Goal: Information Seeking & Learning: Learn about a topic

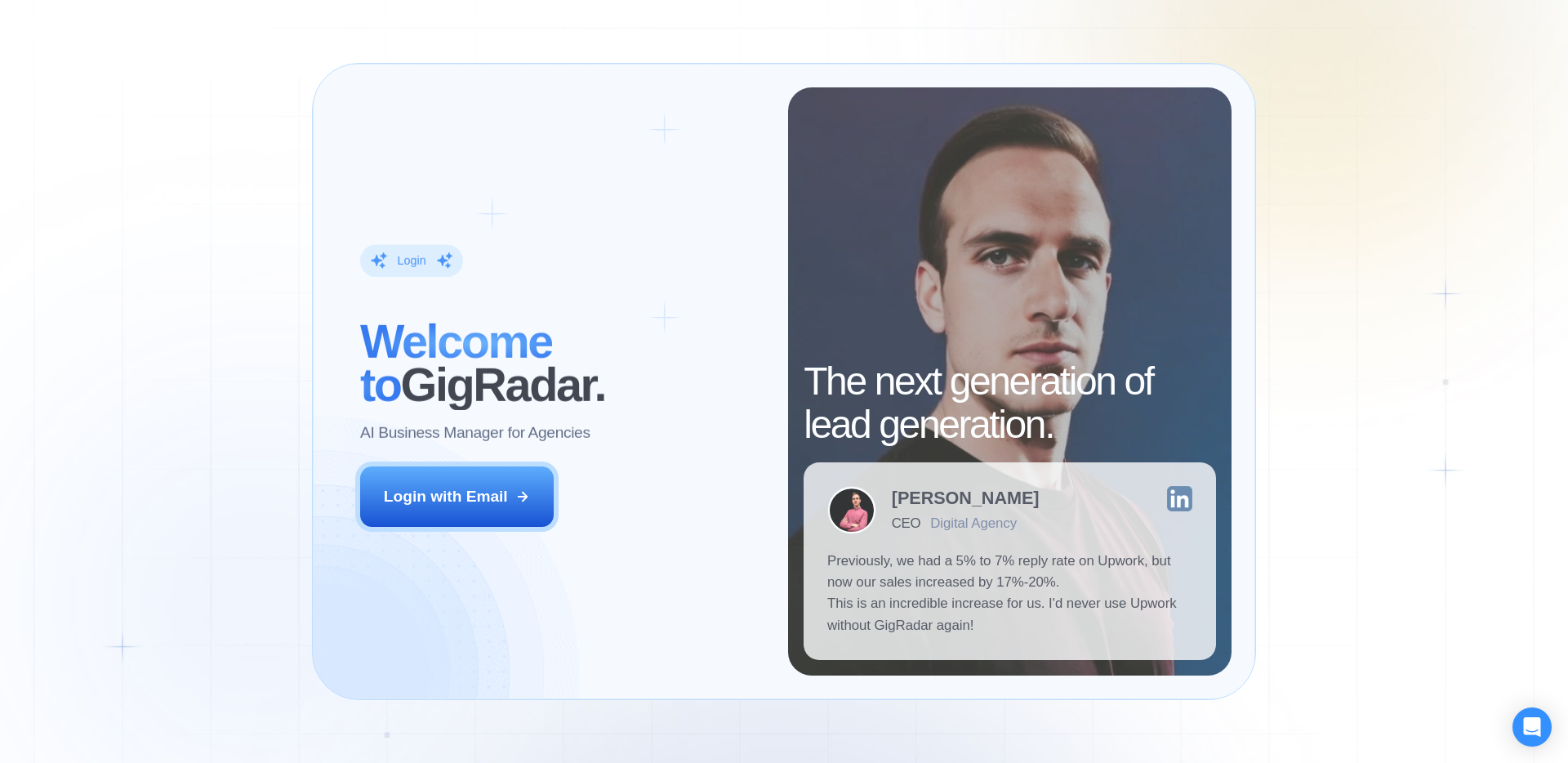
drag, startPoint x: 464, startPoint y: 487, endPoint x: 597, endPoint y: 424, distance: 147.2
click at [465, 487] on div "Login with Email" at bounding box center [446, 496] width 124 height 21
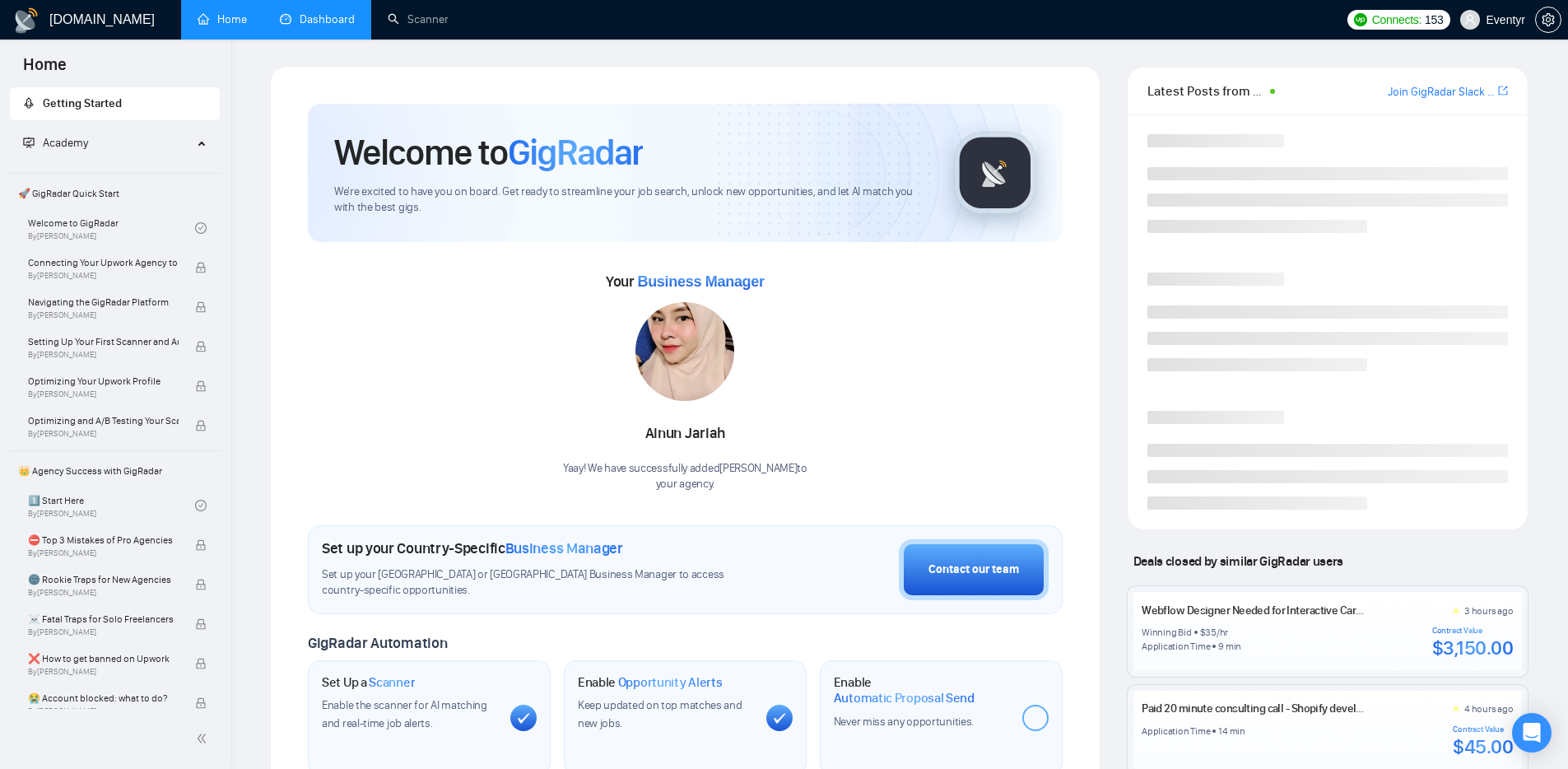
click at [343, 20] on link "Dashboard" at bounding box center [317, 20] width 75 height 14
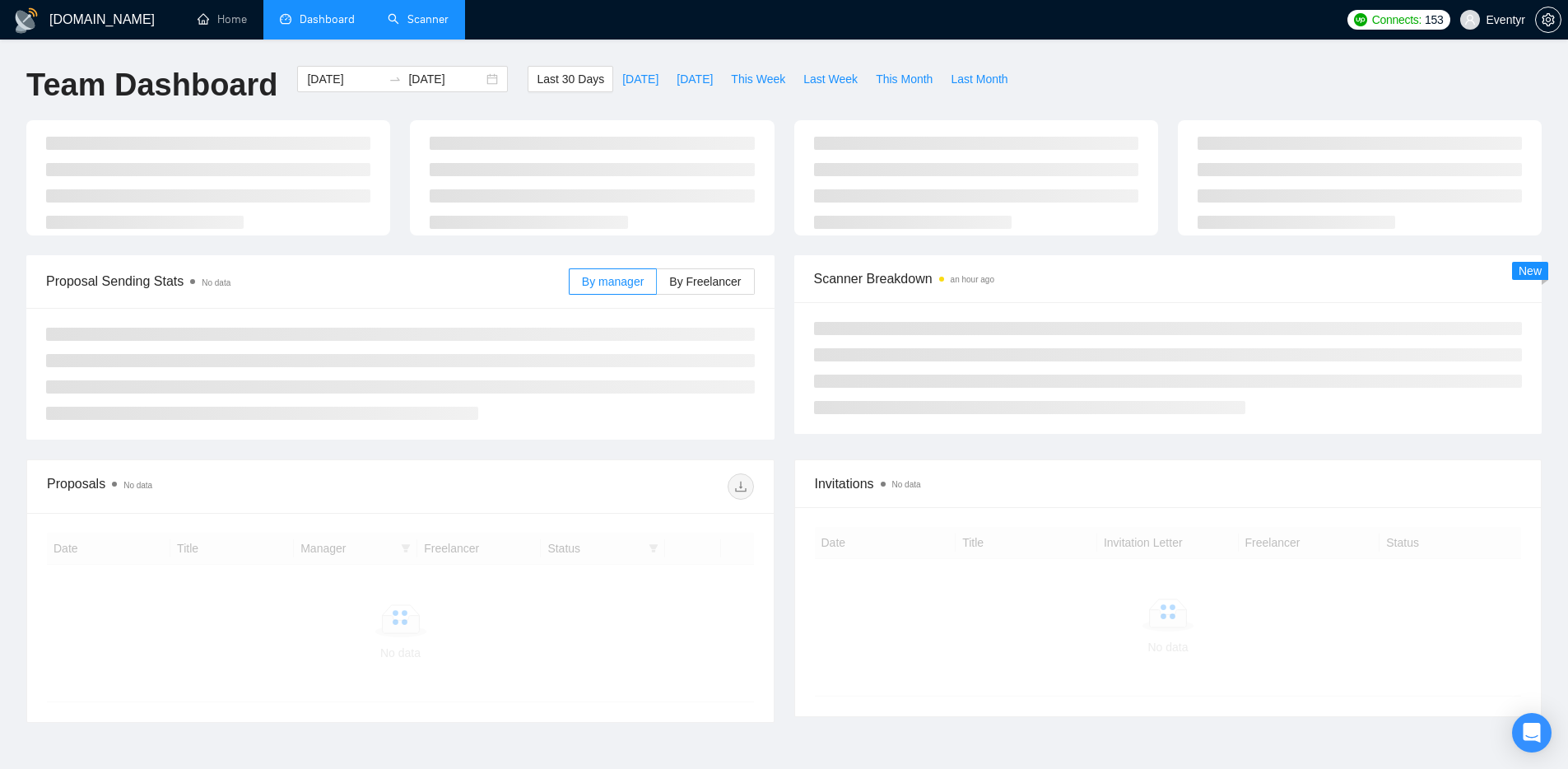
click at [432, 16] on link "Scanner" at bounding box center [418, 20] width 61 height 14
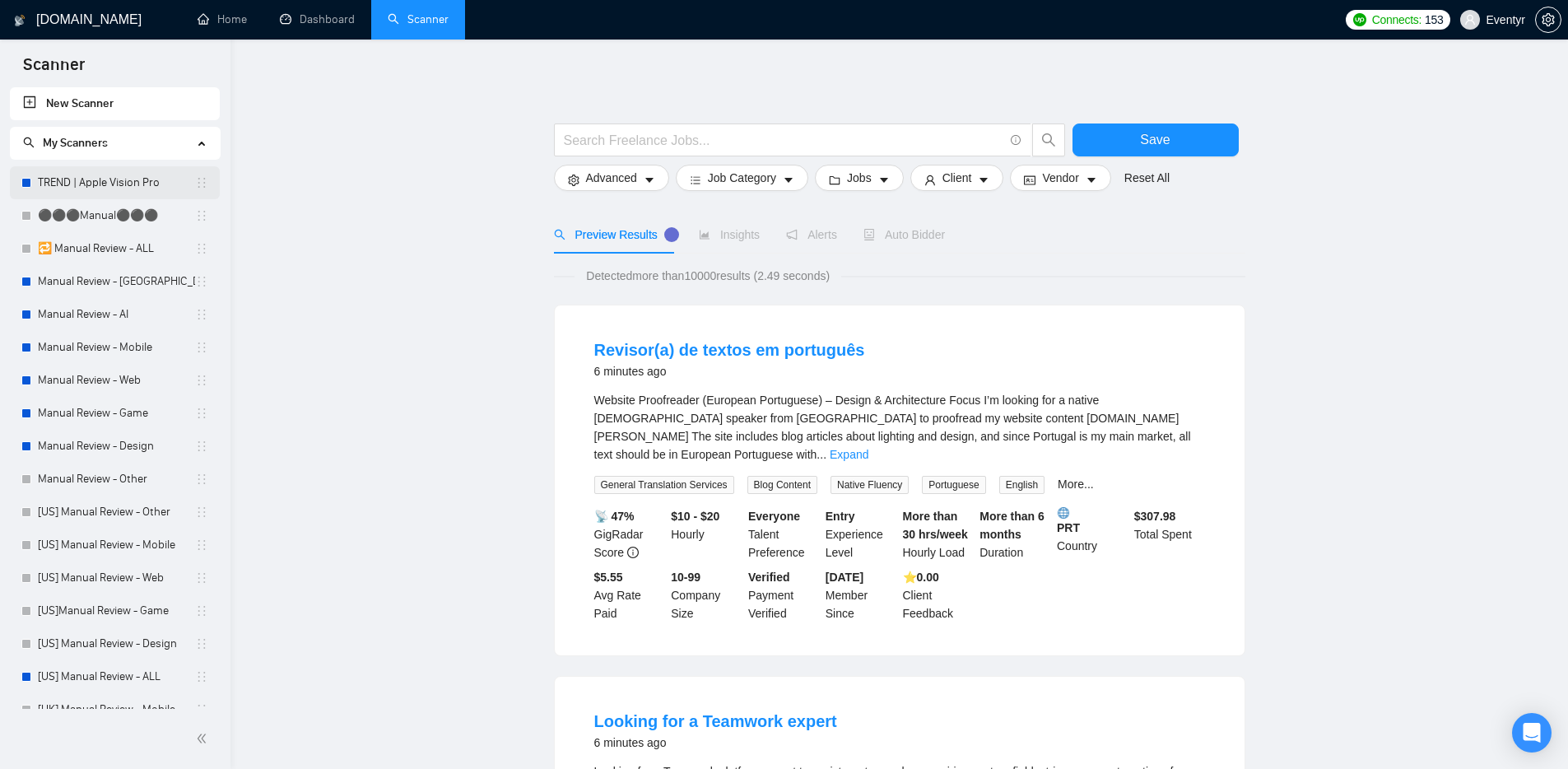
click at [112, 180] on link "TREND | Apple Vision Pro" at bounding box center [116, 182] width 157 height 33
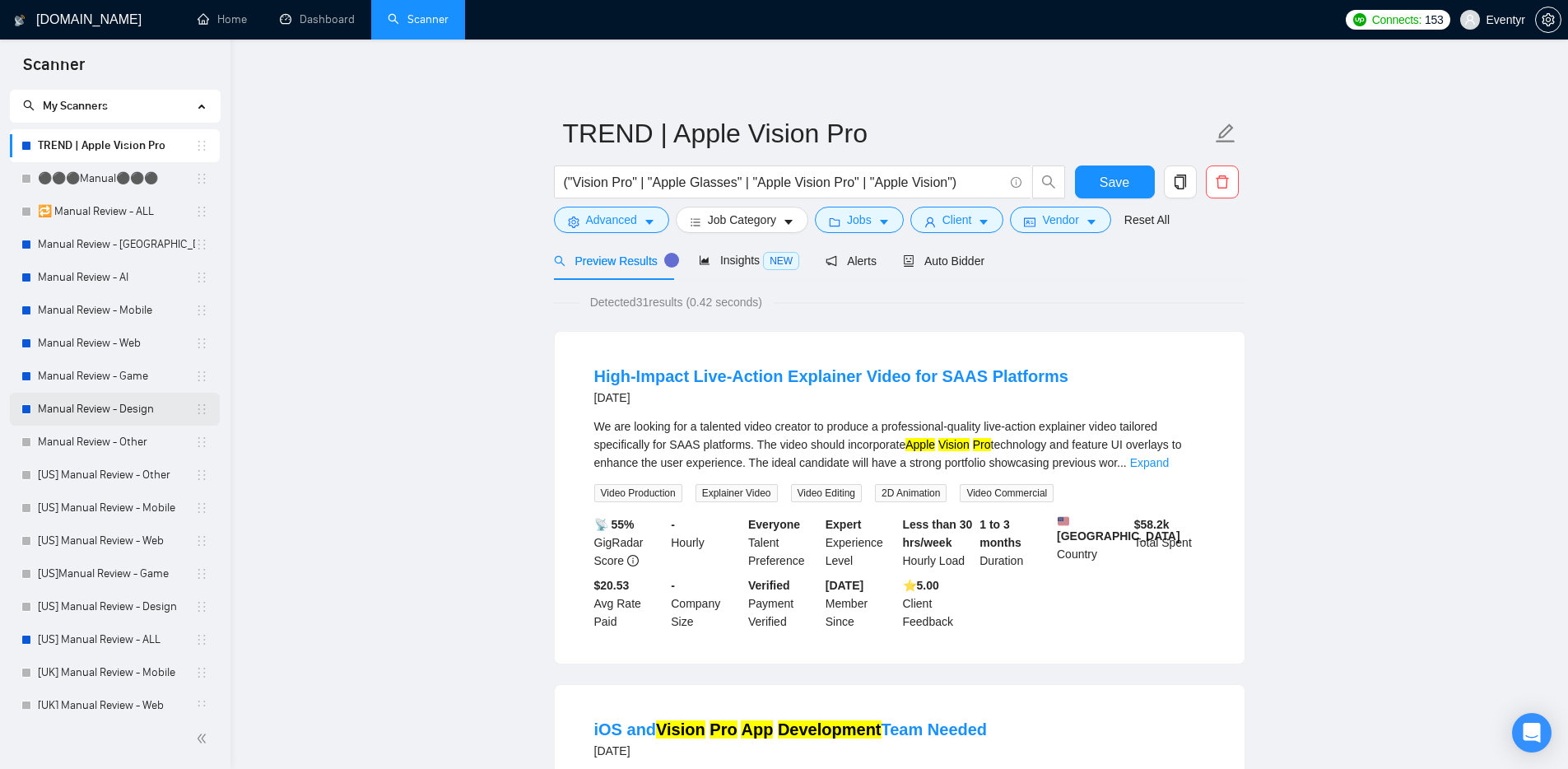
scroll to position [40, 0]
click at [113, 641] on link "[US] Manual Review - ALL" at bounding box center [116, 636] width 157 height 33
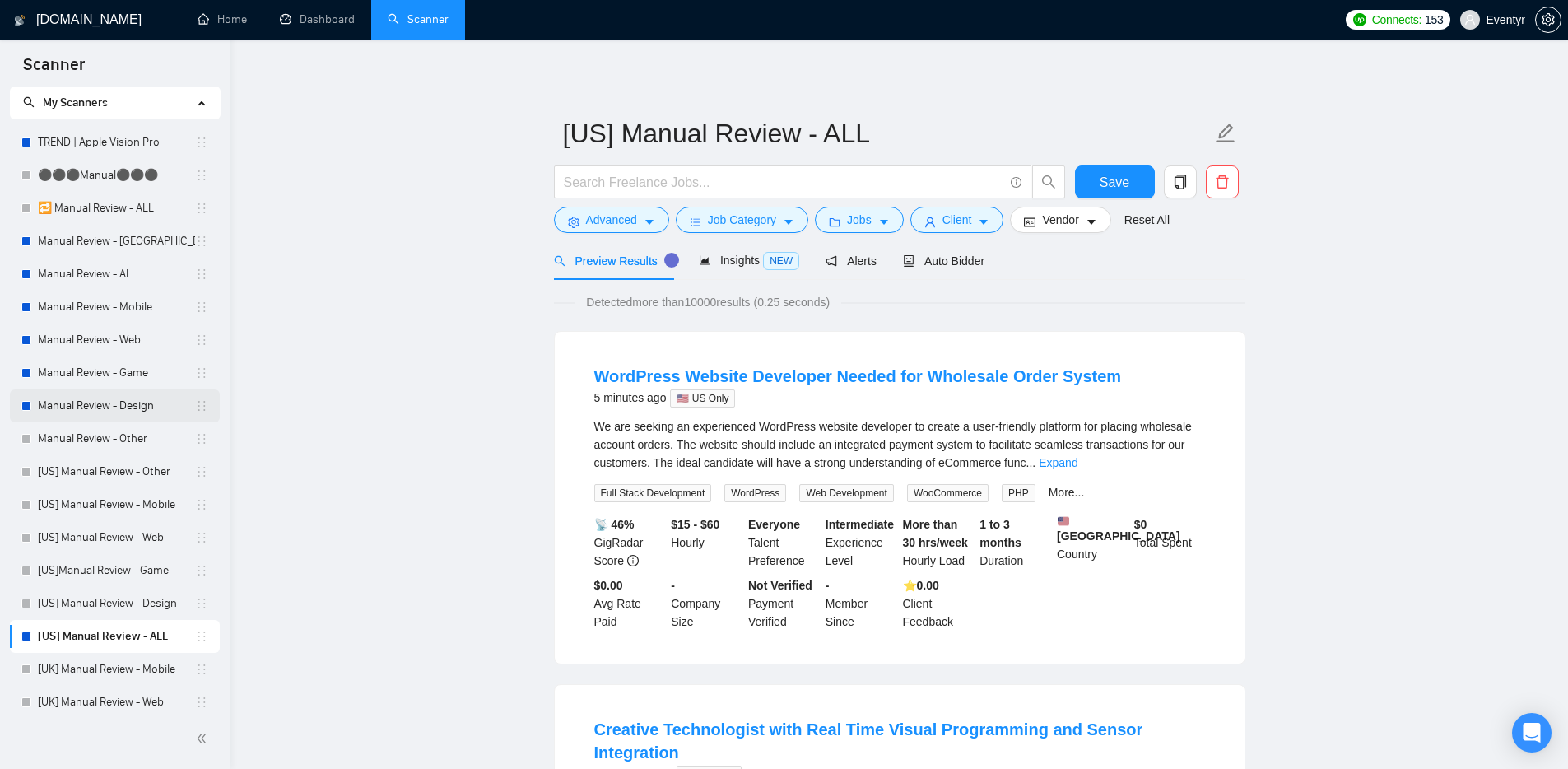
click at [135, 393] on link "Manual Review - Design" at bounding box center [116, 405] width 157 height 33
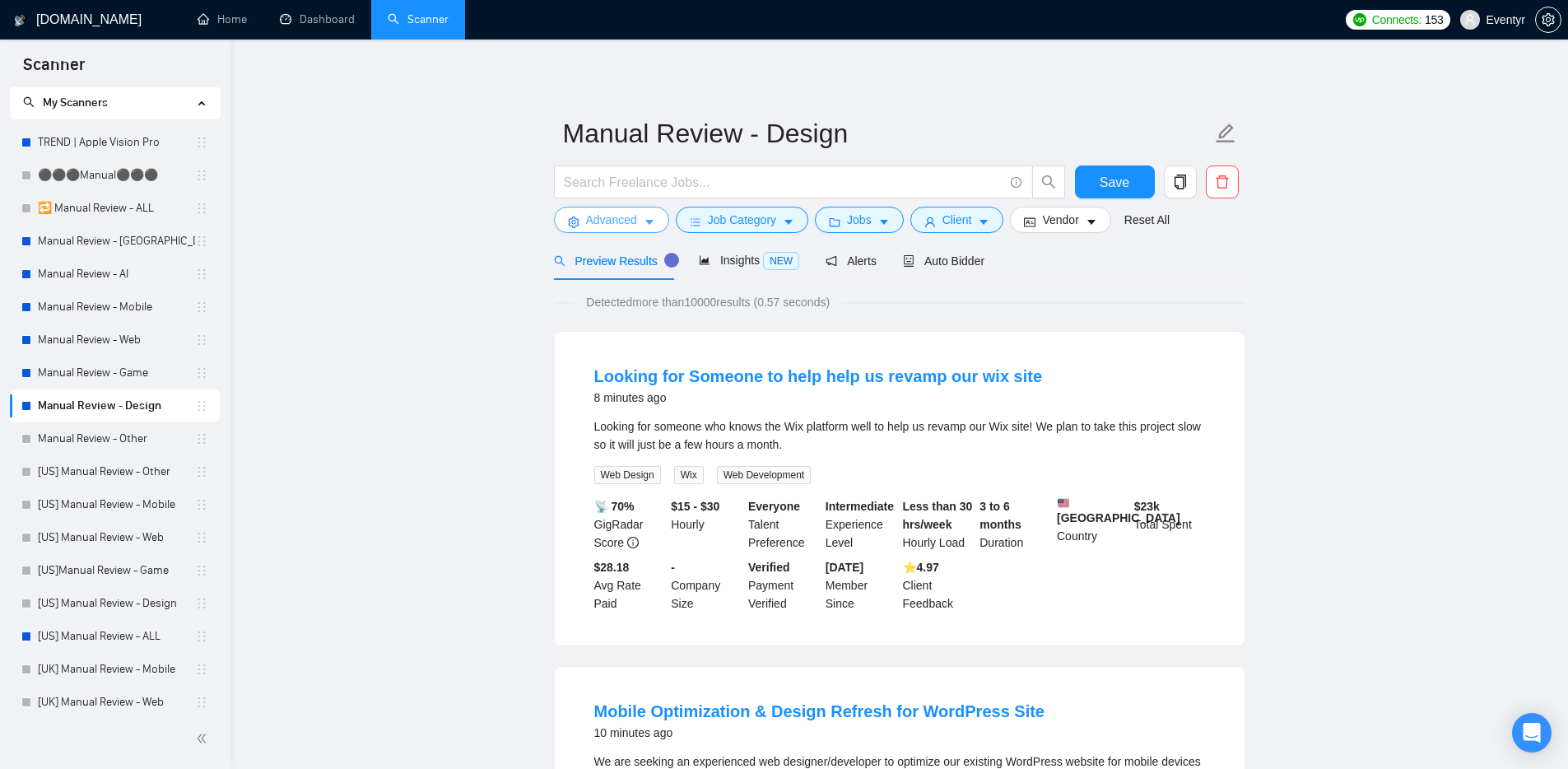
click at [644, 219] on icon "caret-down" at bounding box center [650, 222] width 12 height 12
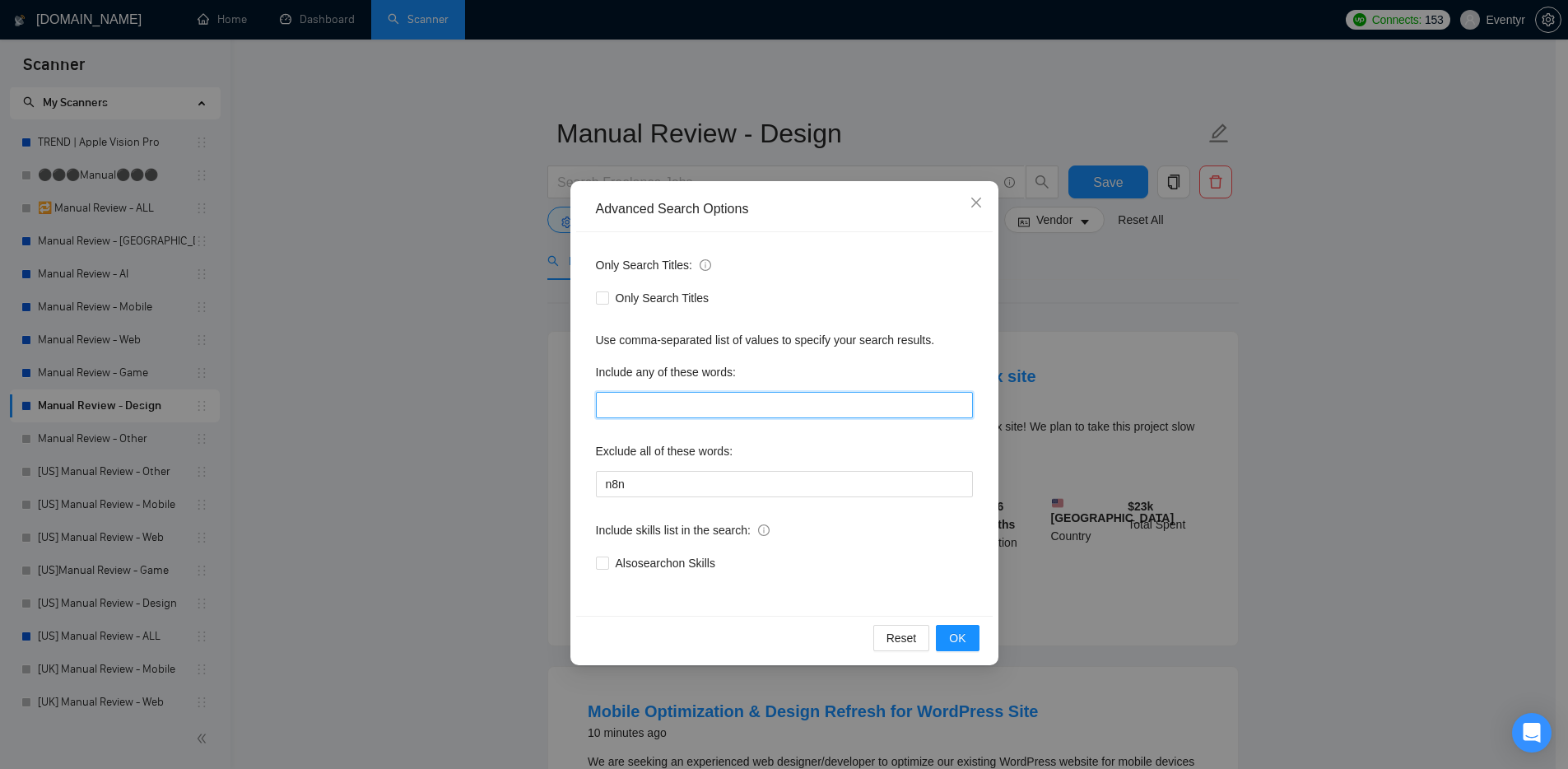
click at [643, 398] on input "text" at bounding box center [784, 405] width 377 height 26
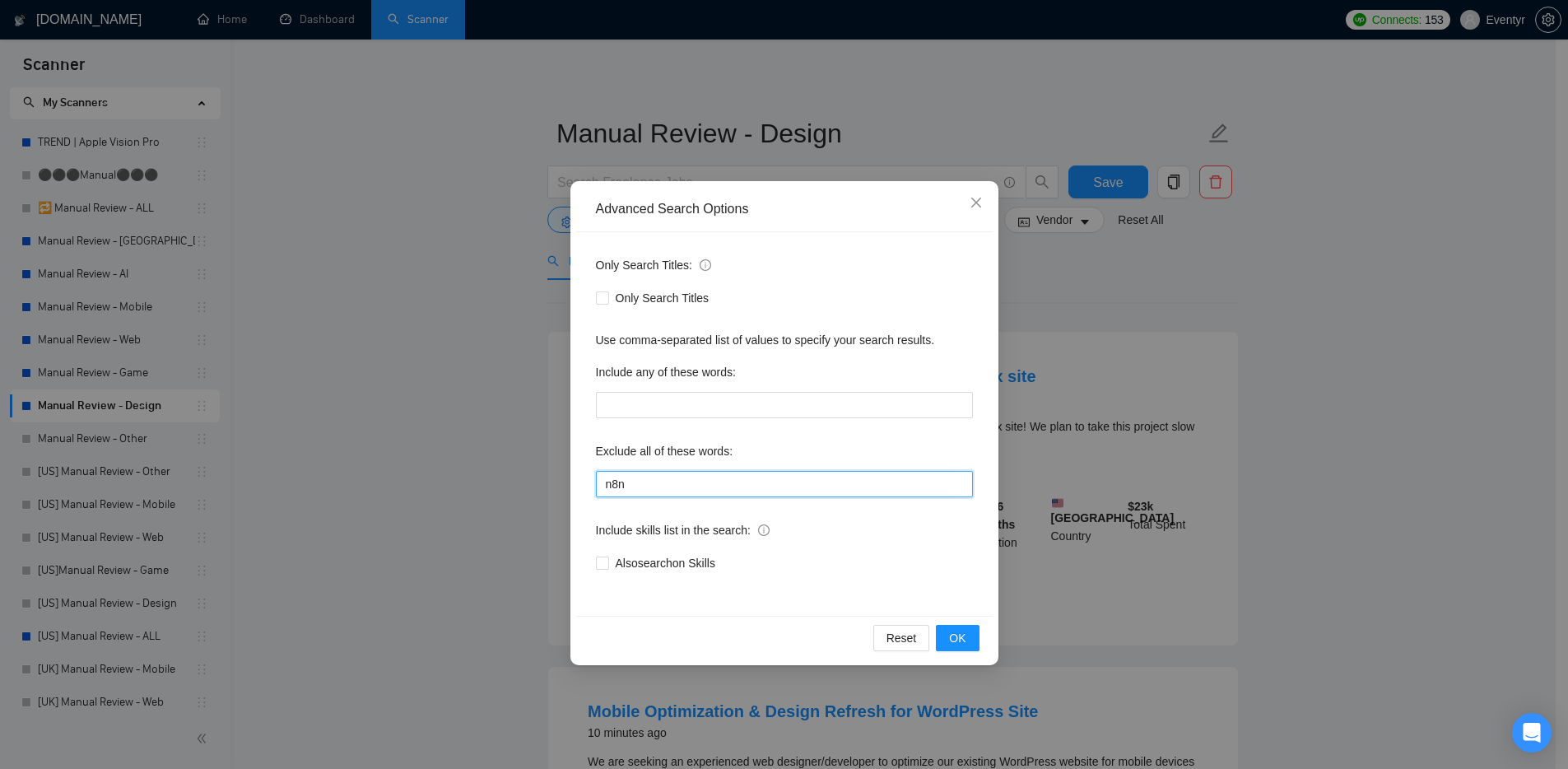
drag, startPoint x: 617, startPoint y: 484, endPoint x: 601, endPoint y: 483, distance: 16.0
click at [602, 483] on input "n8n" at bounding box center [784, 483] width 377 height 26
click at [661, 447] on label "Exclude all of these words:" at bounding box center [665, 450] width 138 height 26
click at [654, 481] on input "n8n" at bounding box center [784, 483] width 377 height 26
type input "n8n, "no agency", "not agency""
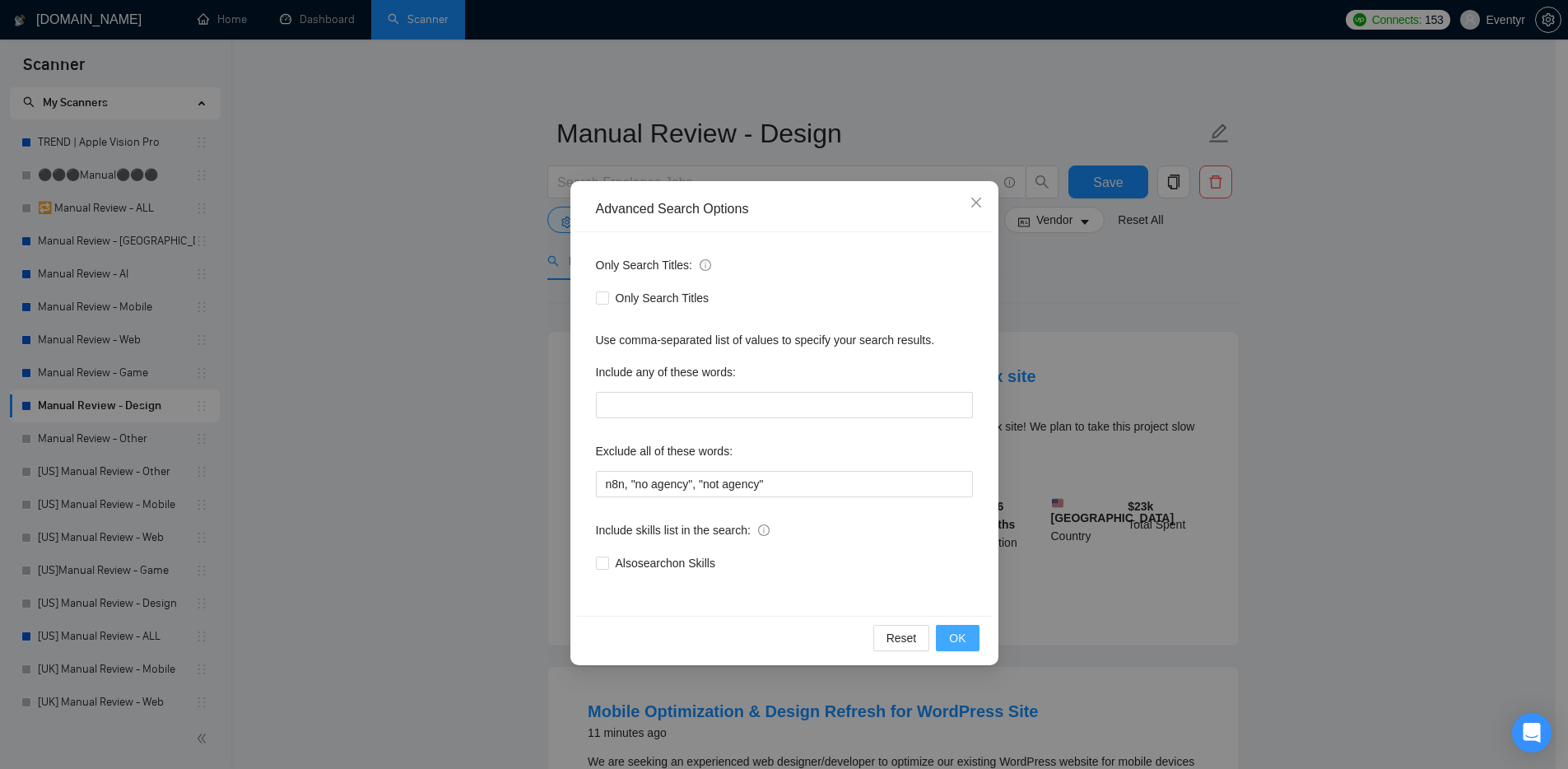
click at [965, 639] on span "OK" at bounding box center [957, 638] width 16 height 18
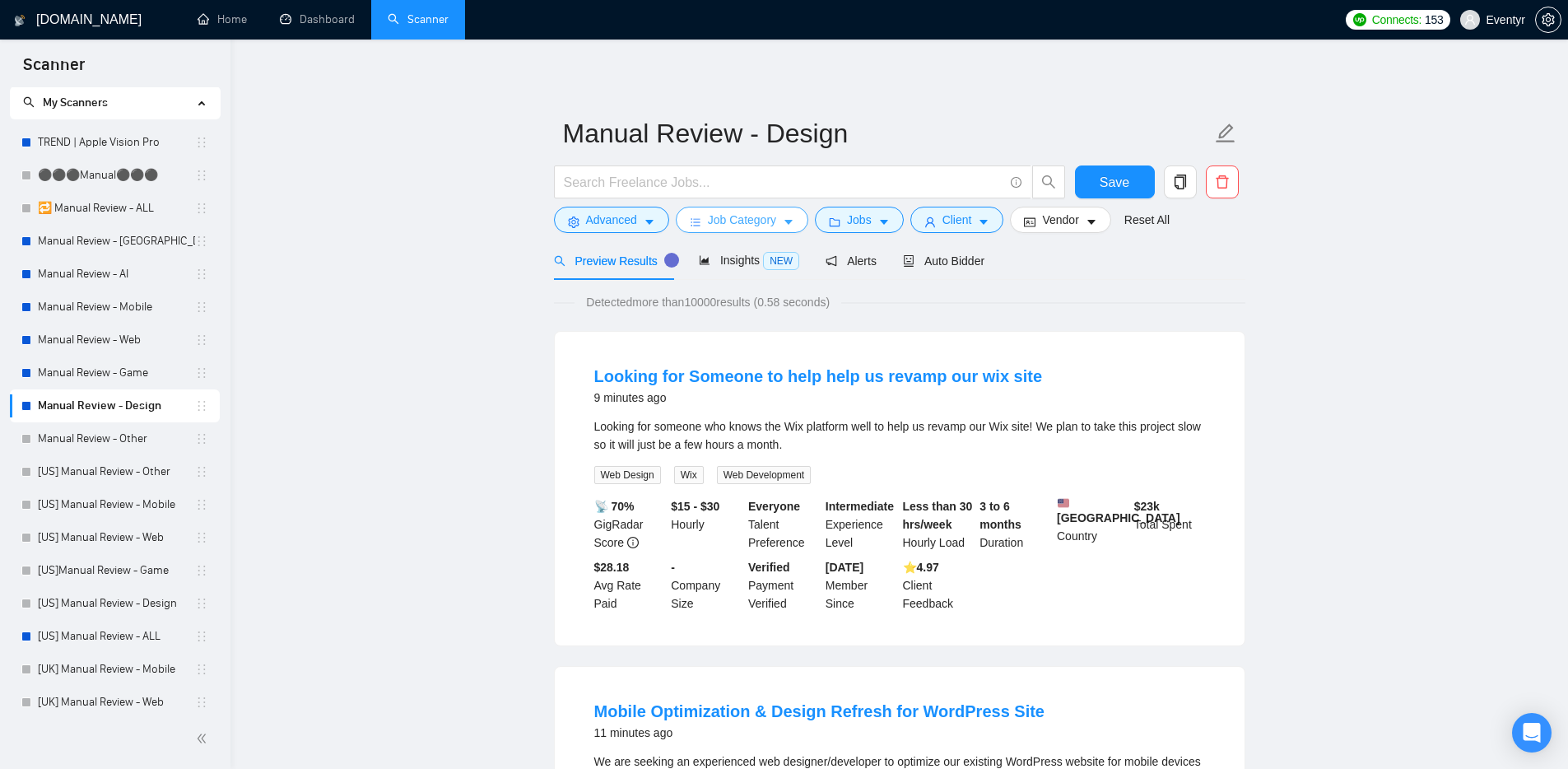
click at [763, 225] on span "Job Category" at bounding box center [742, 220] width 68 height 18
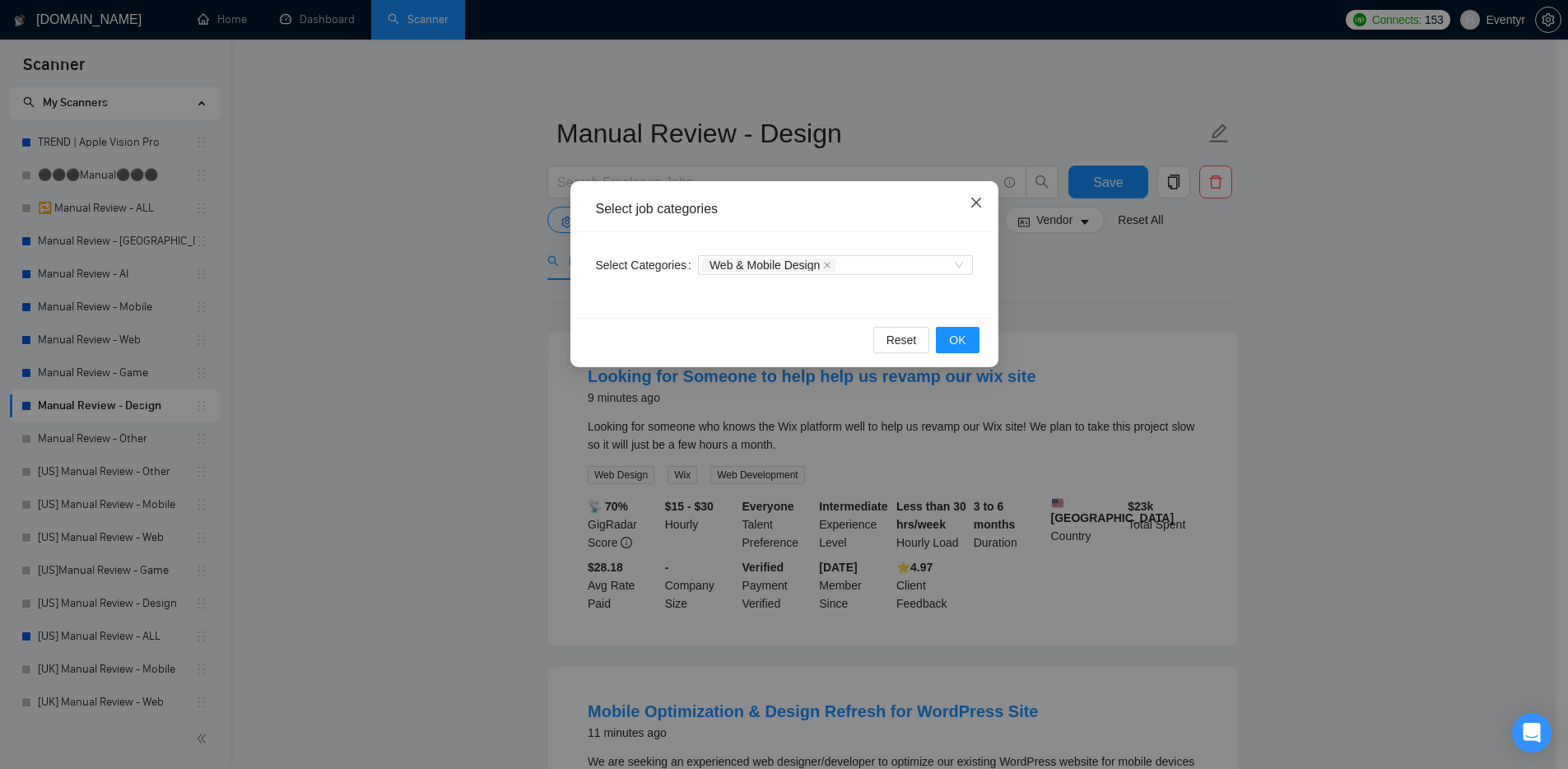
click at [981, 197] on icon "close" at bounding box center [976, 202] width 13 height 13
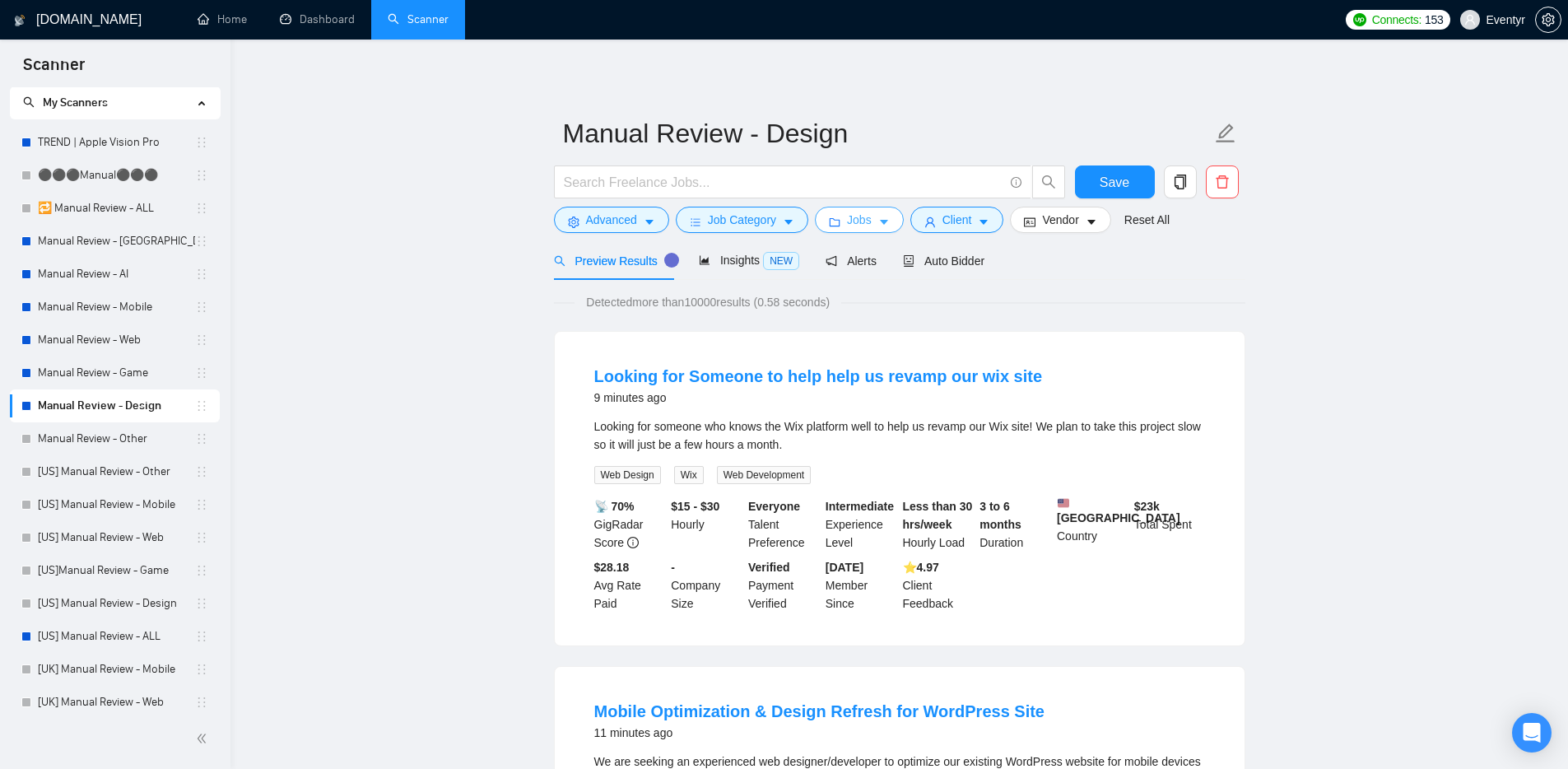
click at [853, 220] on span "Jobs" at bounding box center [859, 220] width 25 height 18
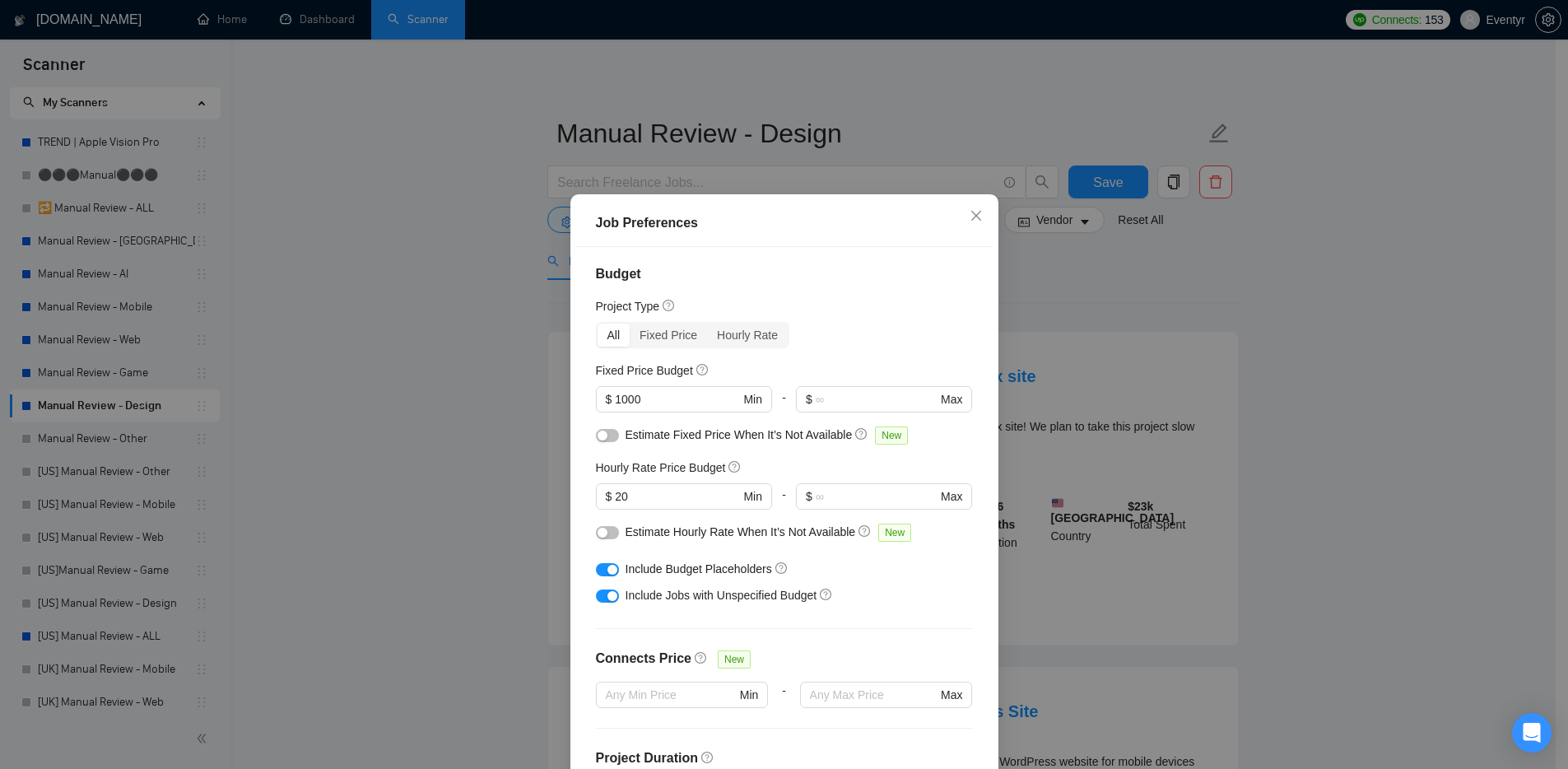
scroll to position [4, 0]
drag, startPoint x: 659, startPoint y: 402, endPoint x: 582, endPoint y: 395, distance: 77.3
click at [587, 397] on div "Budget Project Type All Fixed Price Hourly Rate Fixed Price Budget 1000 $ 1000 …" at bounding box center [784, 515] width 416 height 539
click at [531, 376] on div "Job Preferences Budget Project Type All Fixed Price Hourly Rate Fixed Price Bud…" at bounding box center [784, 384] width 1568 height 769
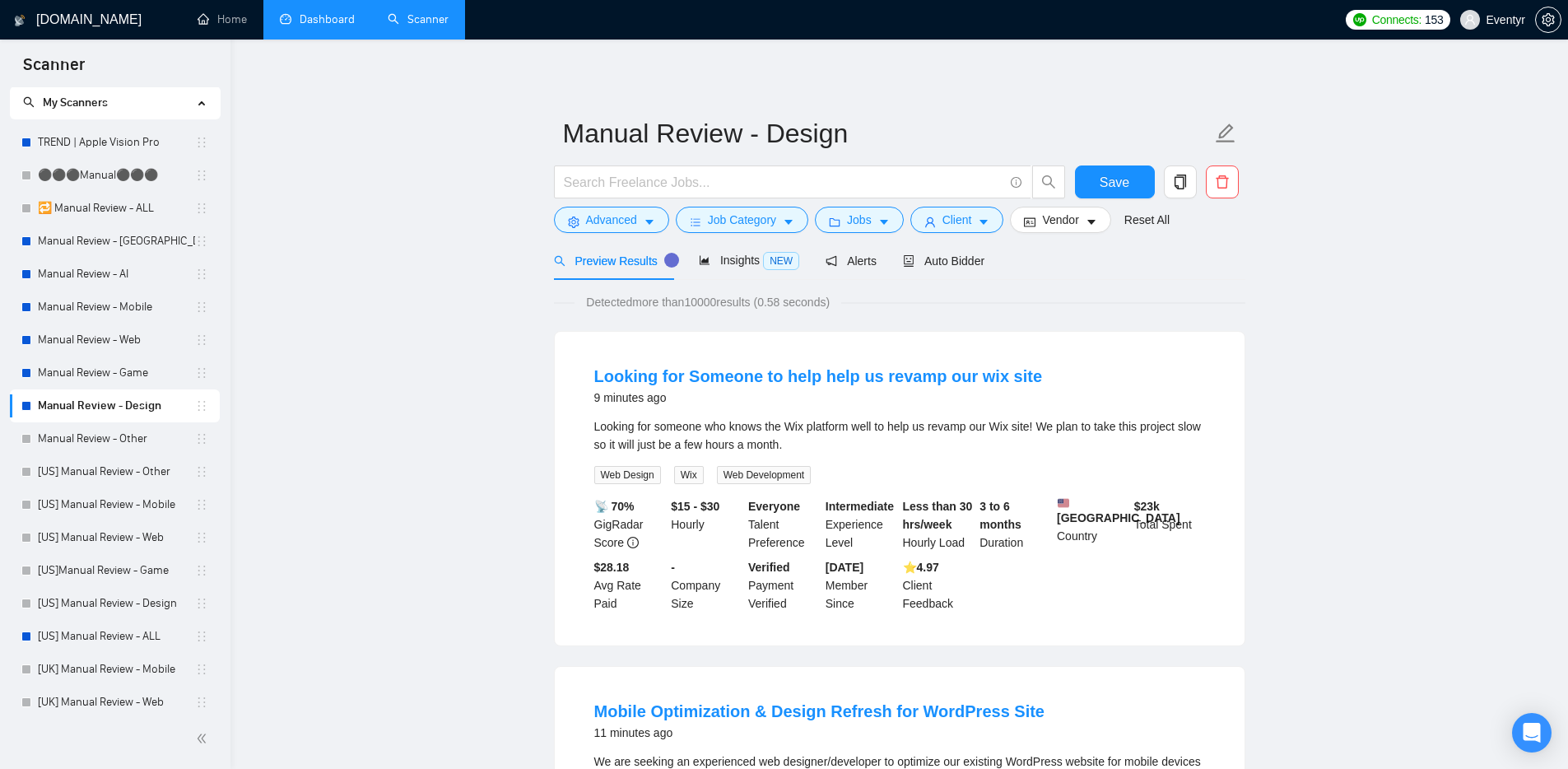
click at [310, 20] on link "Dashboard" at bounding box center [317, 20] width 75 height 14
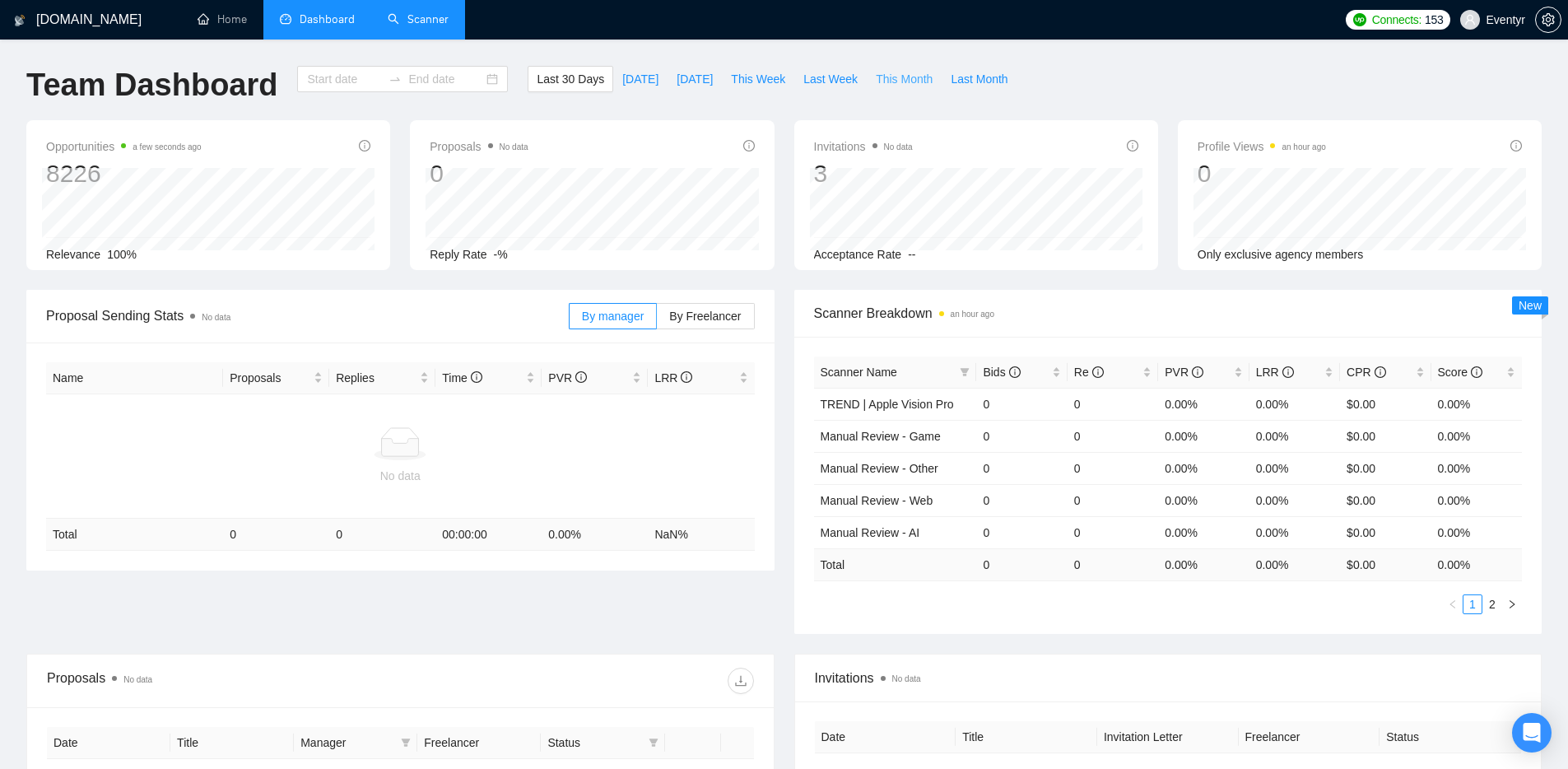
type input "[DATE]"
click at [427, 22] on link "Scanner" at bounding box center [418, 20] width 61 height 14
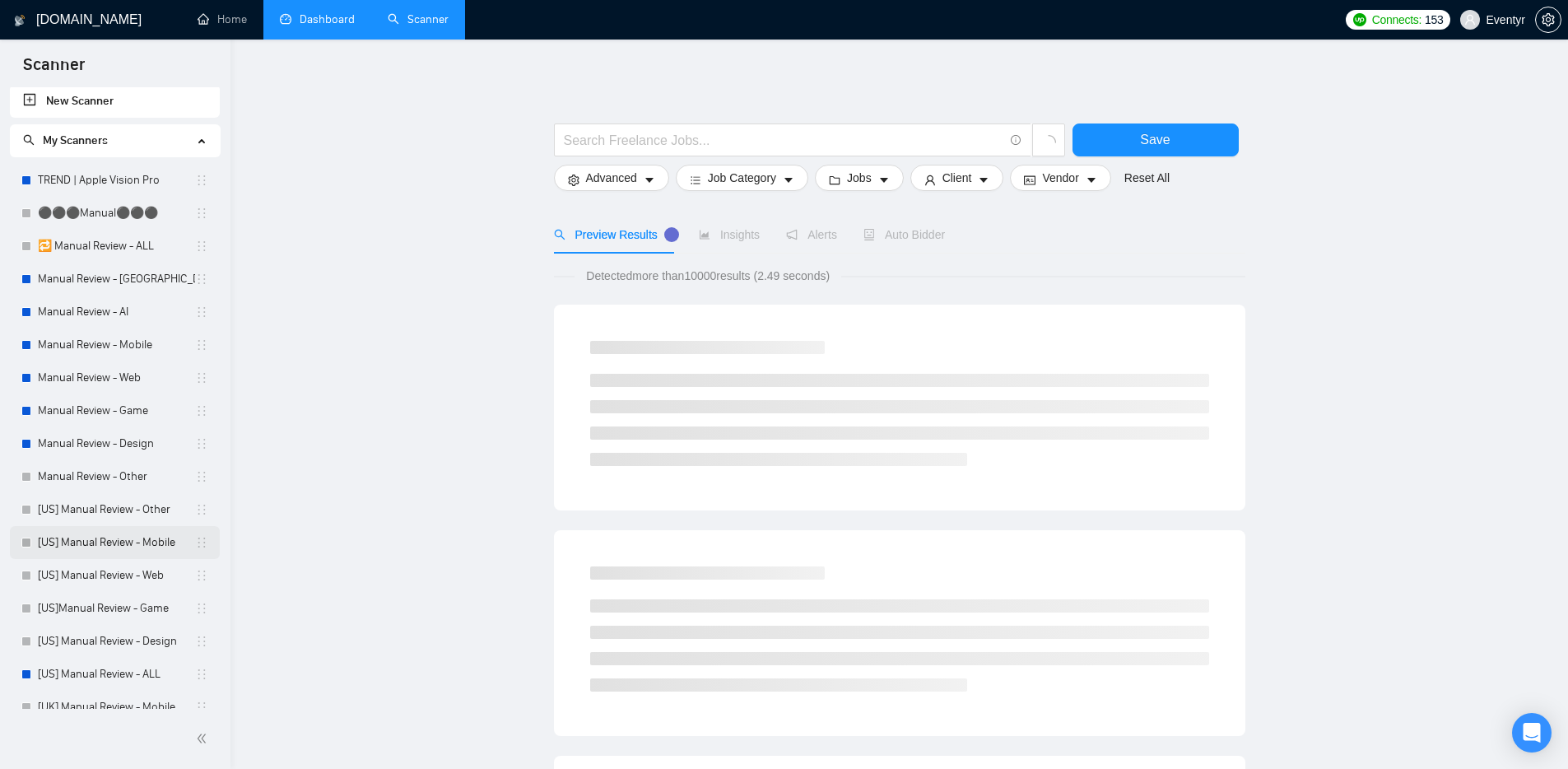
scroll to position [4, 0]
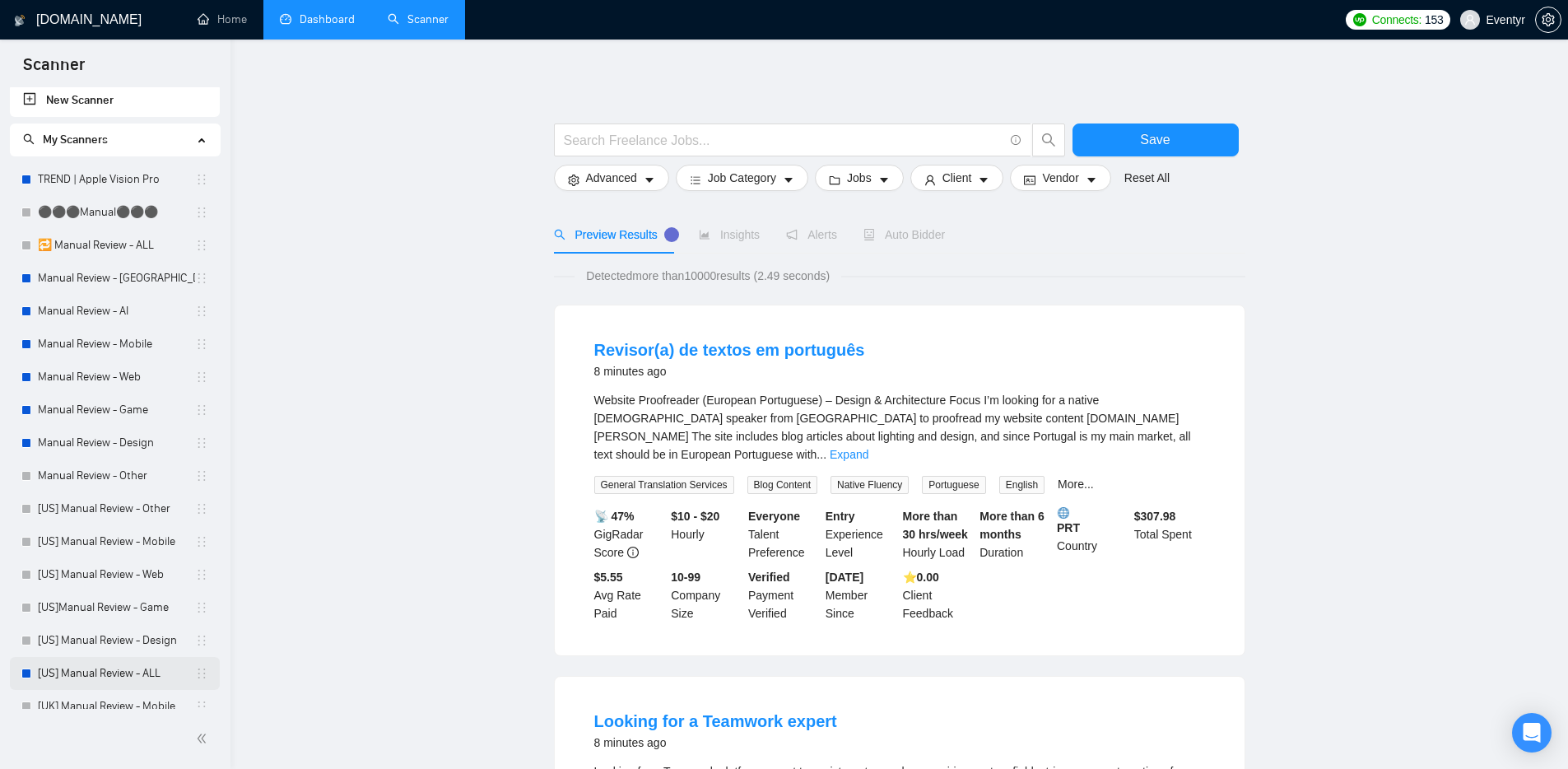
drag, startPoint x: 121, startPoint y: 672, endPoint x: 251, endPoint y: 580, distance: 159.3
click at [121, 672] on link "[US] Manual Review - ALL" at bounding box center [116, 673] width 157 height 33
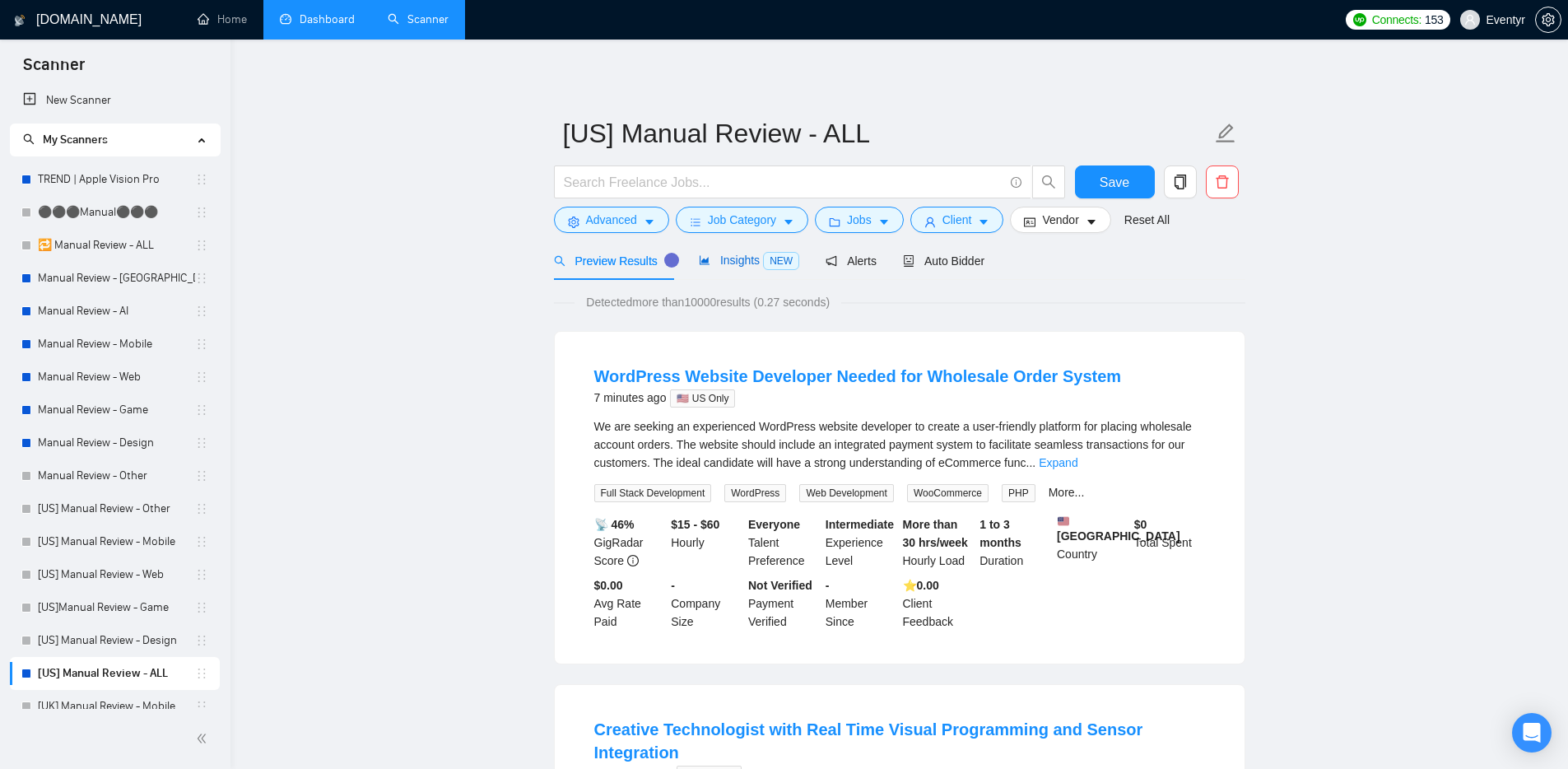
click at [756, 257] on span "Insights NEW" at bounding box center [749, 260] width 100 height 13
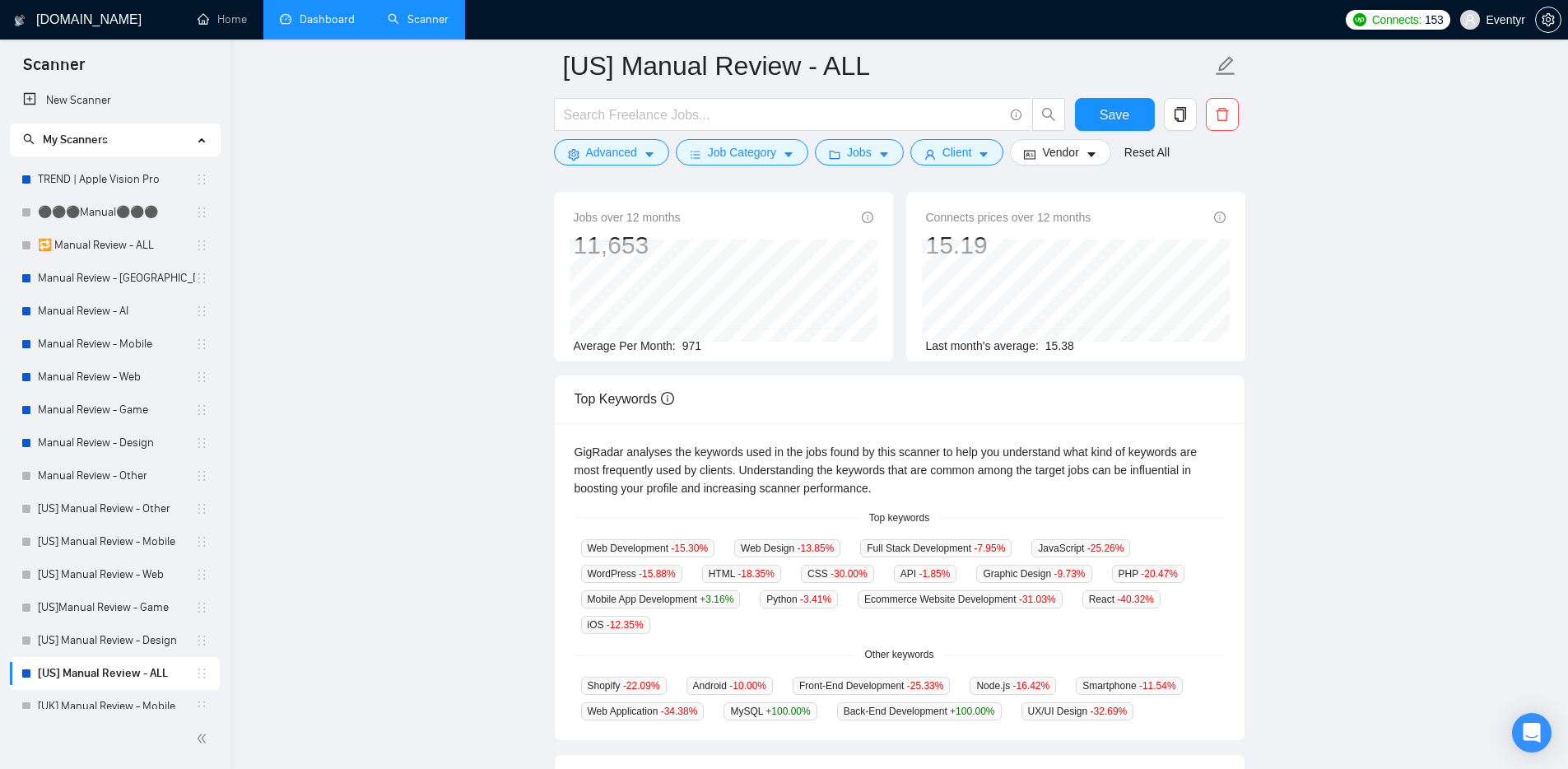
scroll to position [280, 0]
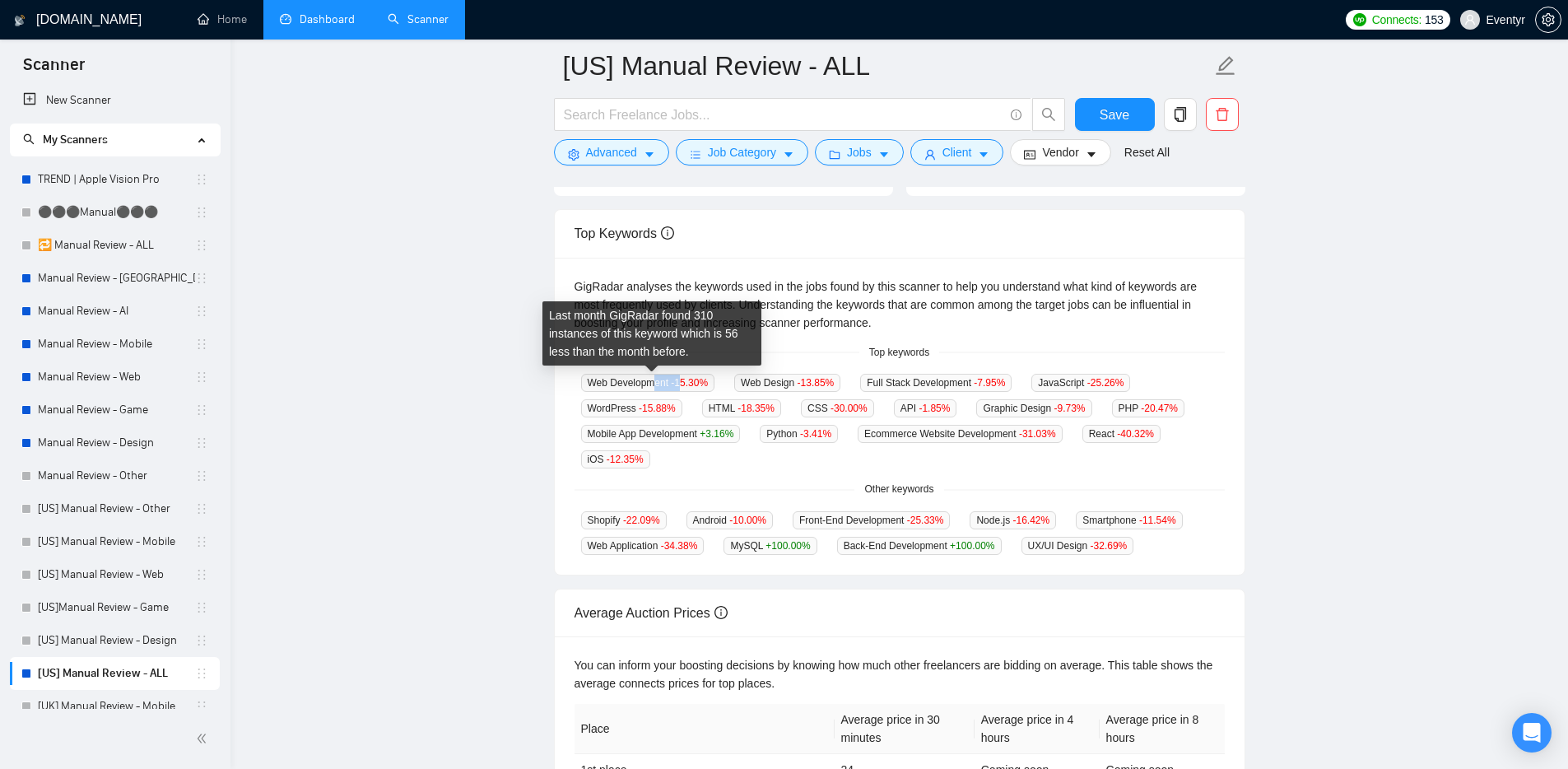
drag, startPoint x: 659, startPoint y: 377, endPoint x: 689, endPoint y: 382, distance: 30.4
click at [689, 382] on span "Web Development -15.30 %" at bounding box center [649, 382] width 134 height 18
click at [761, 345] on div "Top keywords" at bounding box center [900, 353] width 650 height 16
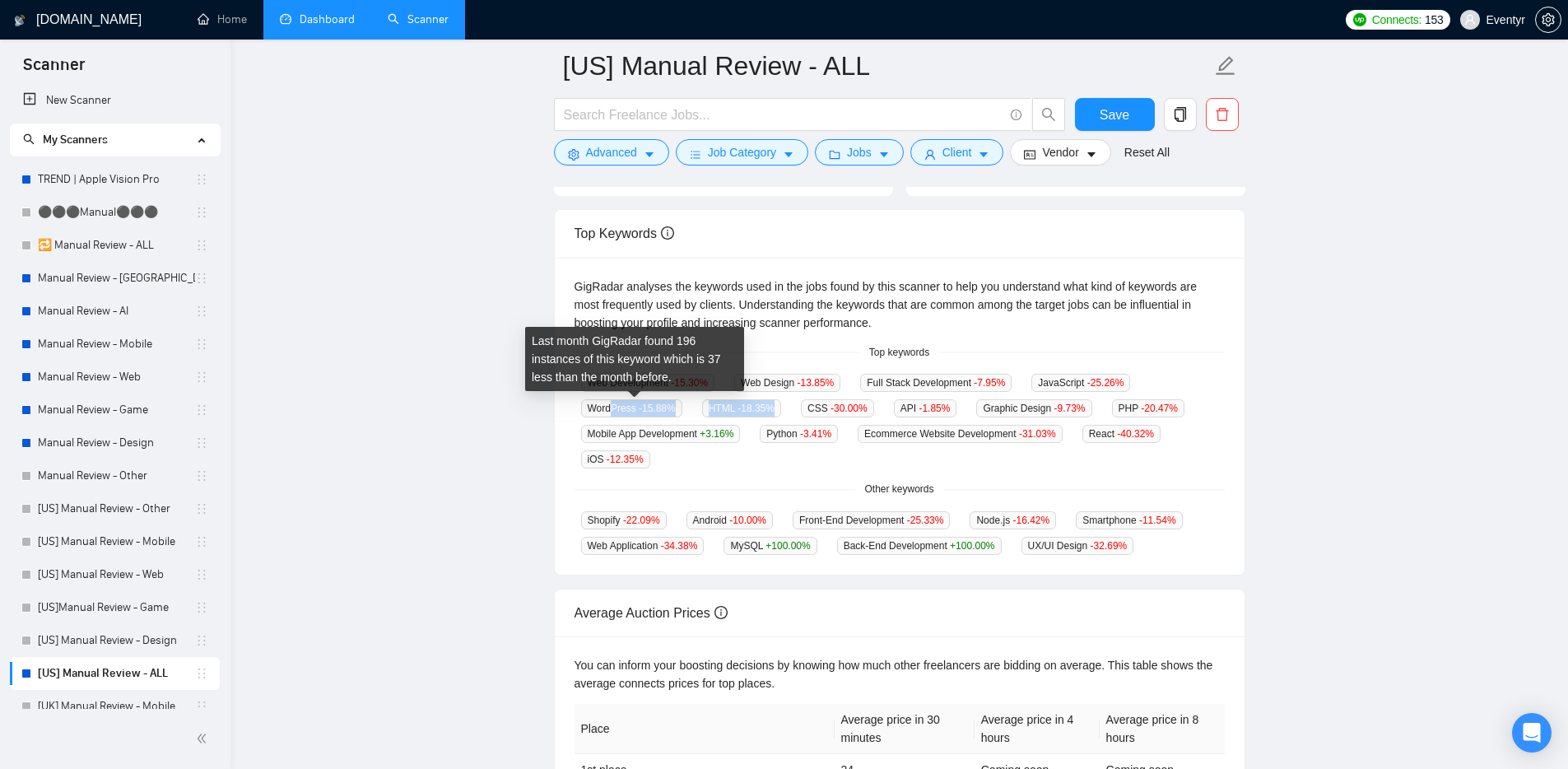
drag, startPoint x: 613, startPoint y: 402, endPoint x: 840, endPoint y: 397, distance: 227.1
click at [840, 397] on div "Web Development -15.30 % Web Design -13.85 % Full Stack Development -7.95 % Jav…" at bounding box center [900, 420] width 650 height 96
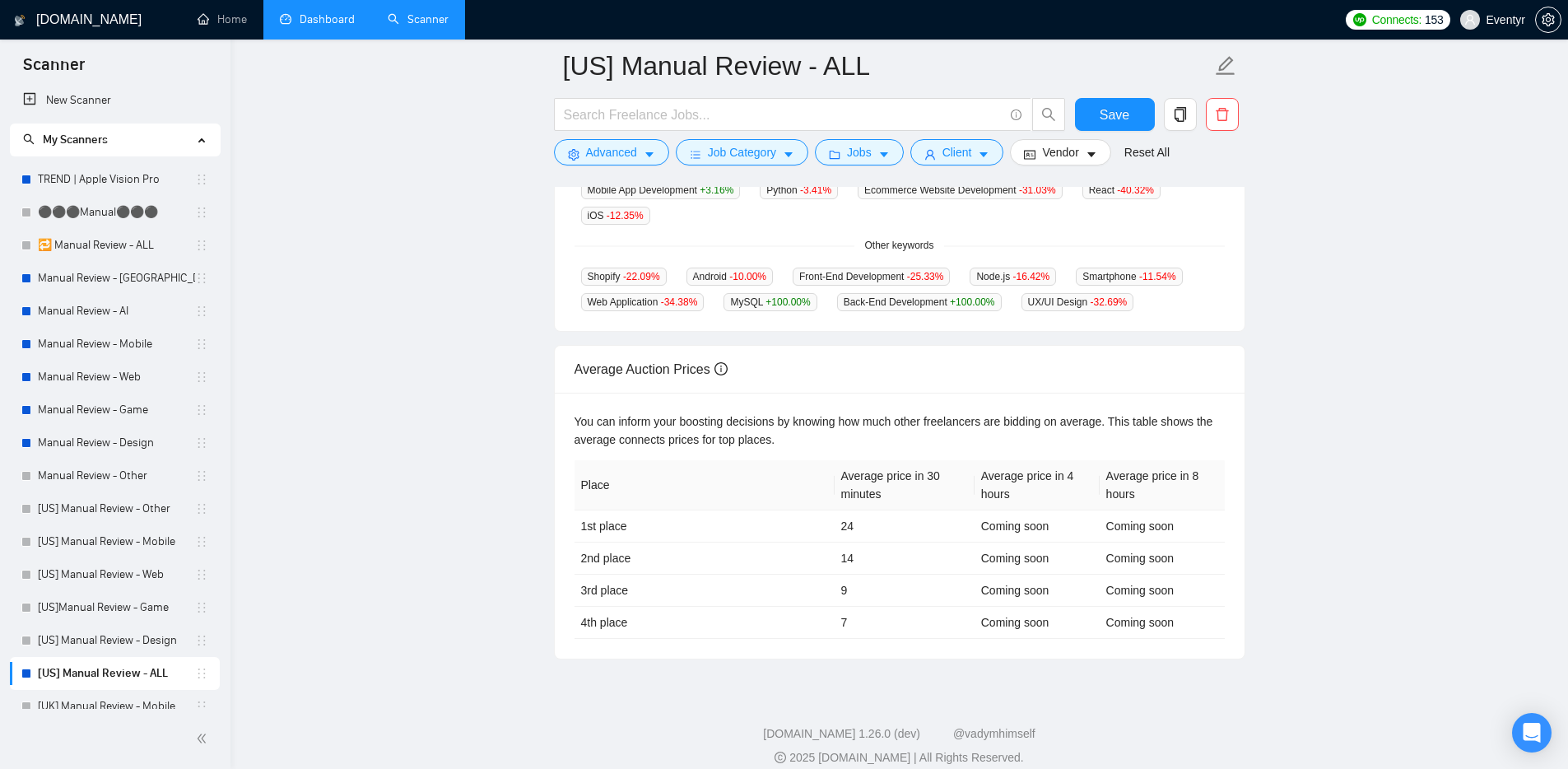
scroll to position [503, 0]
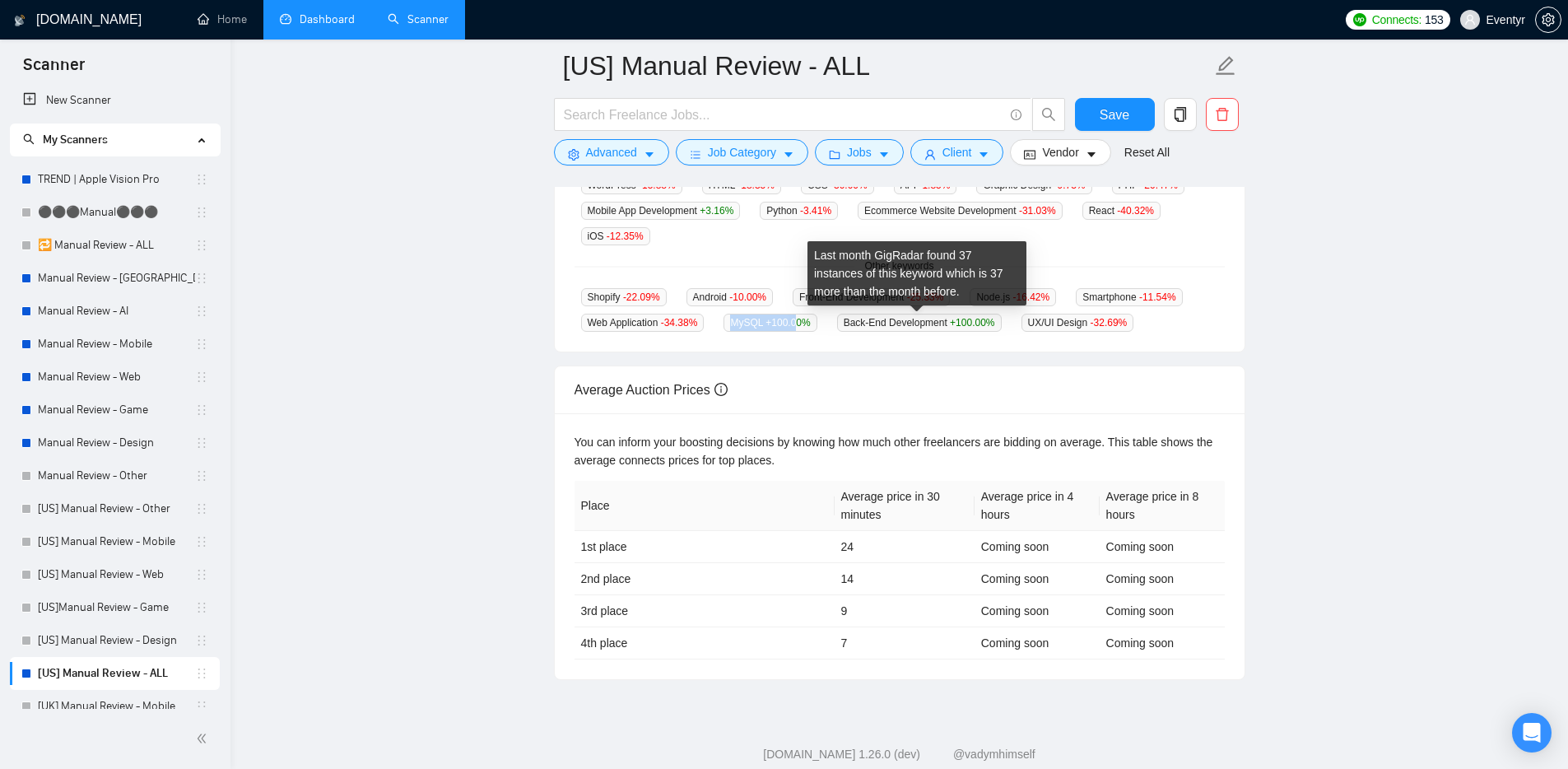
drag, startPoint x: 876, startPoint y: 318, endPoint x: 952, endPoint y: 326, distance: 76.4
click at [817, 326] on span "MySQL +100.00 %" at bounding box center [770, 322] width 93 height 18
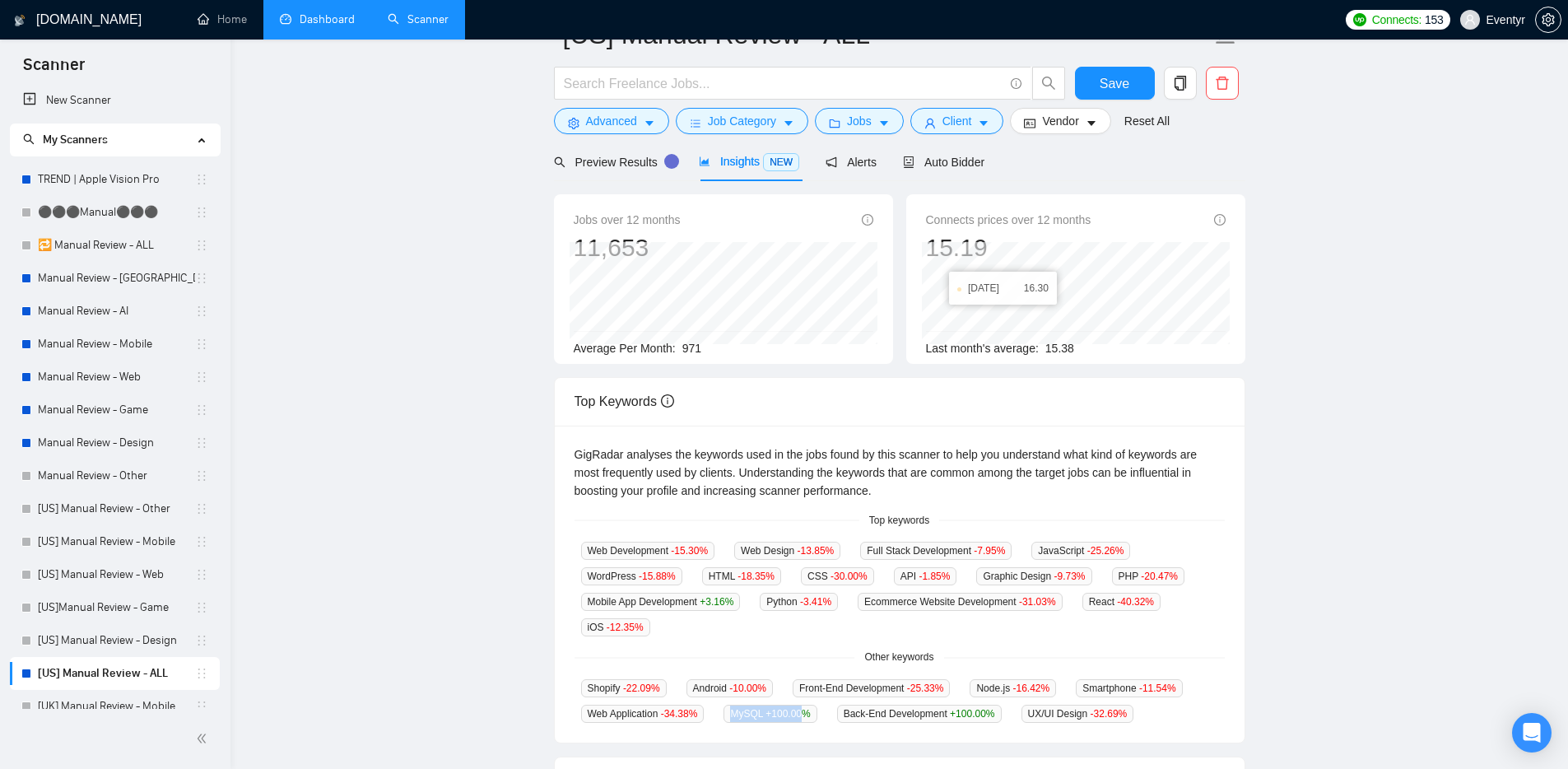
scroll to position [0, 0]
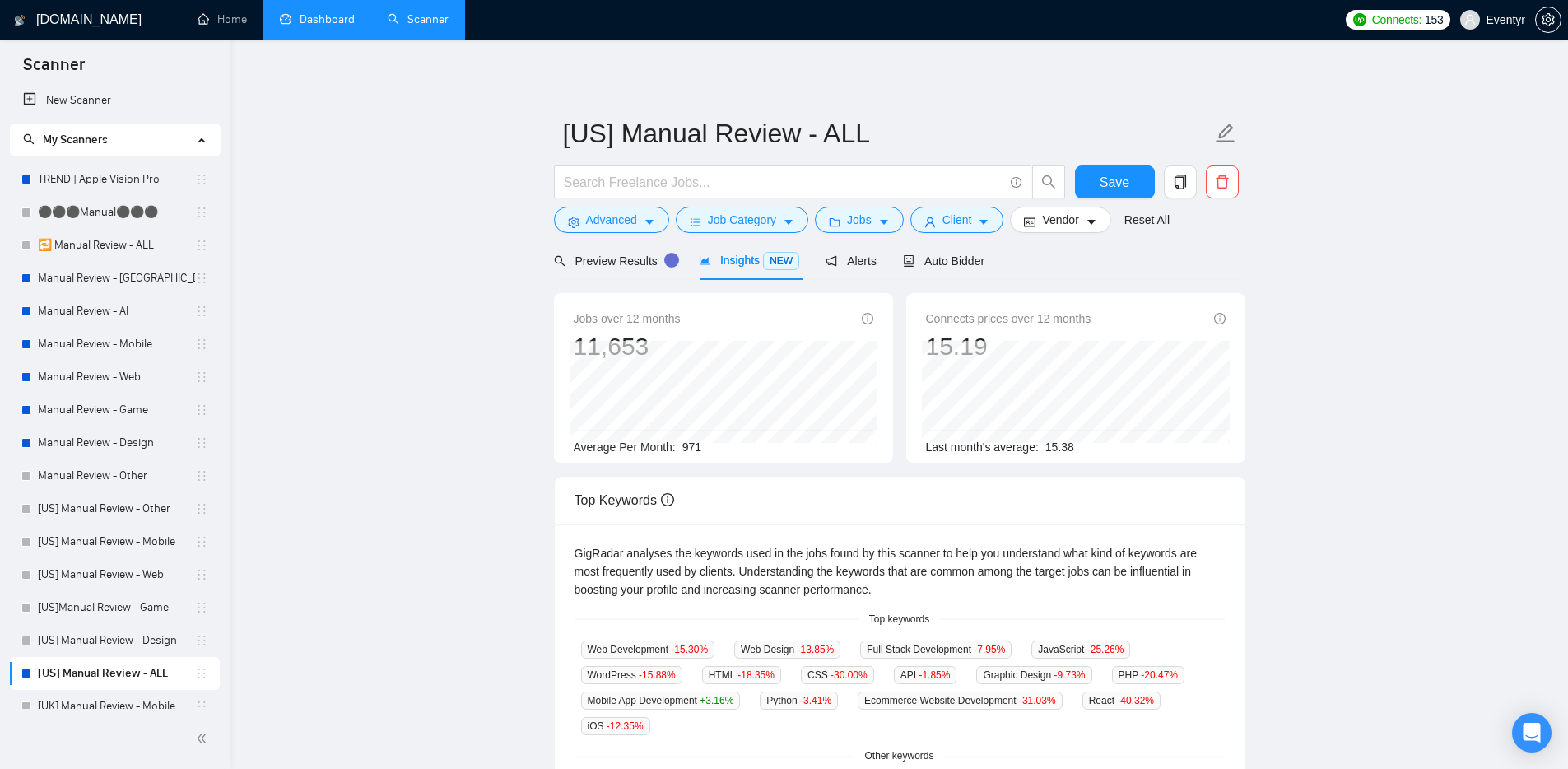
click at [458, 251] on main "[US] Manual Review - ALL Save Advanced Job Category Jobs Client Vendor Reset Al…" at bounding box center [899, 618] width 1285 height 1104
click at [137, 676] on link "[US] Manual Review - ALL" at bounding box center [116, 676] width 157 height 33
click at [101, 676] on link "[US] Manual Review - ALL" at bounding box center [116, 676] width 157 height 33
click at [101, 675] on link "[US] Manual Review - ALL" at bounding box center [116, 676] width 157 height 33
click at [102, 675] on link "[US] Manual Review - ALL" at bounding box center [116, 676] width 157 height 33
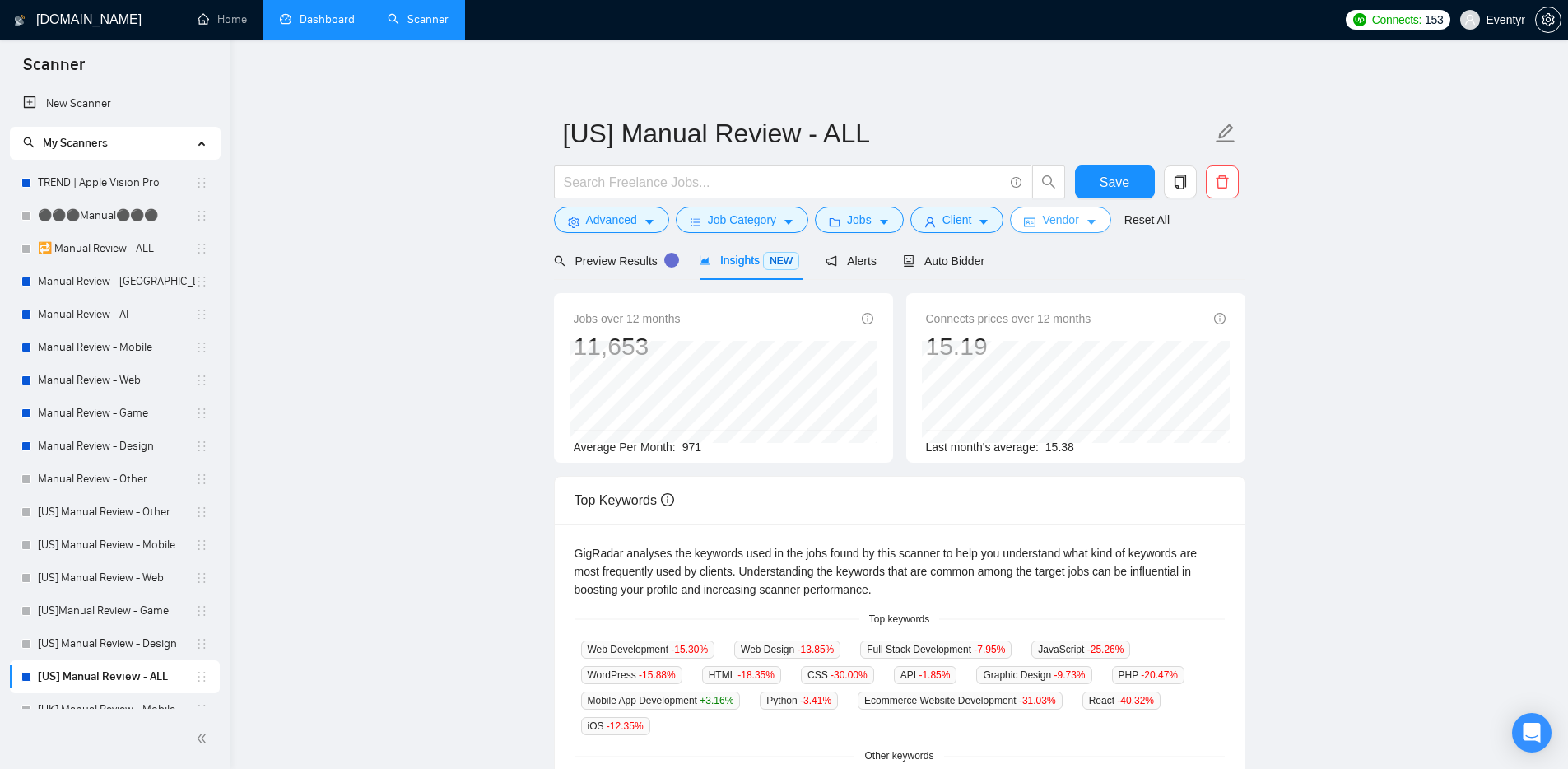
click at [1069, 222] on span "Vendor" at bounding box center [1060, 220] width 37 height 18
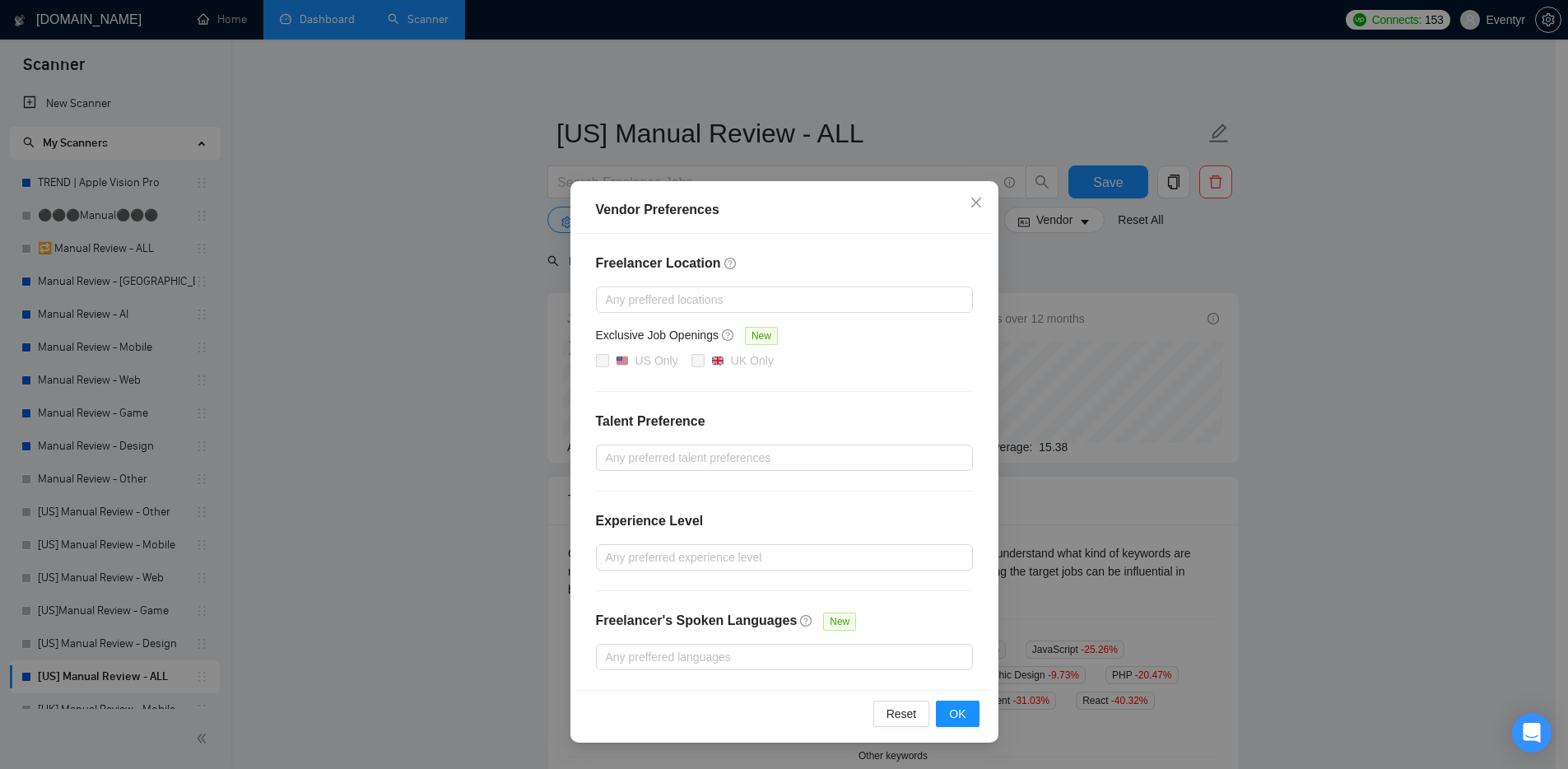
scroll to position [359, 0]
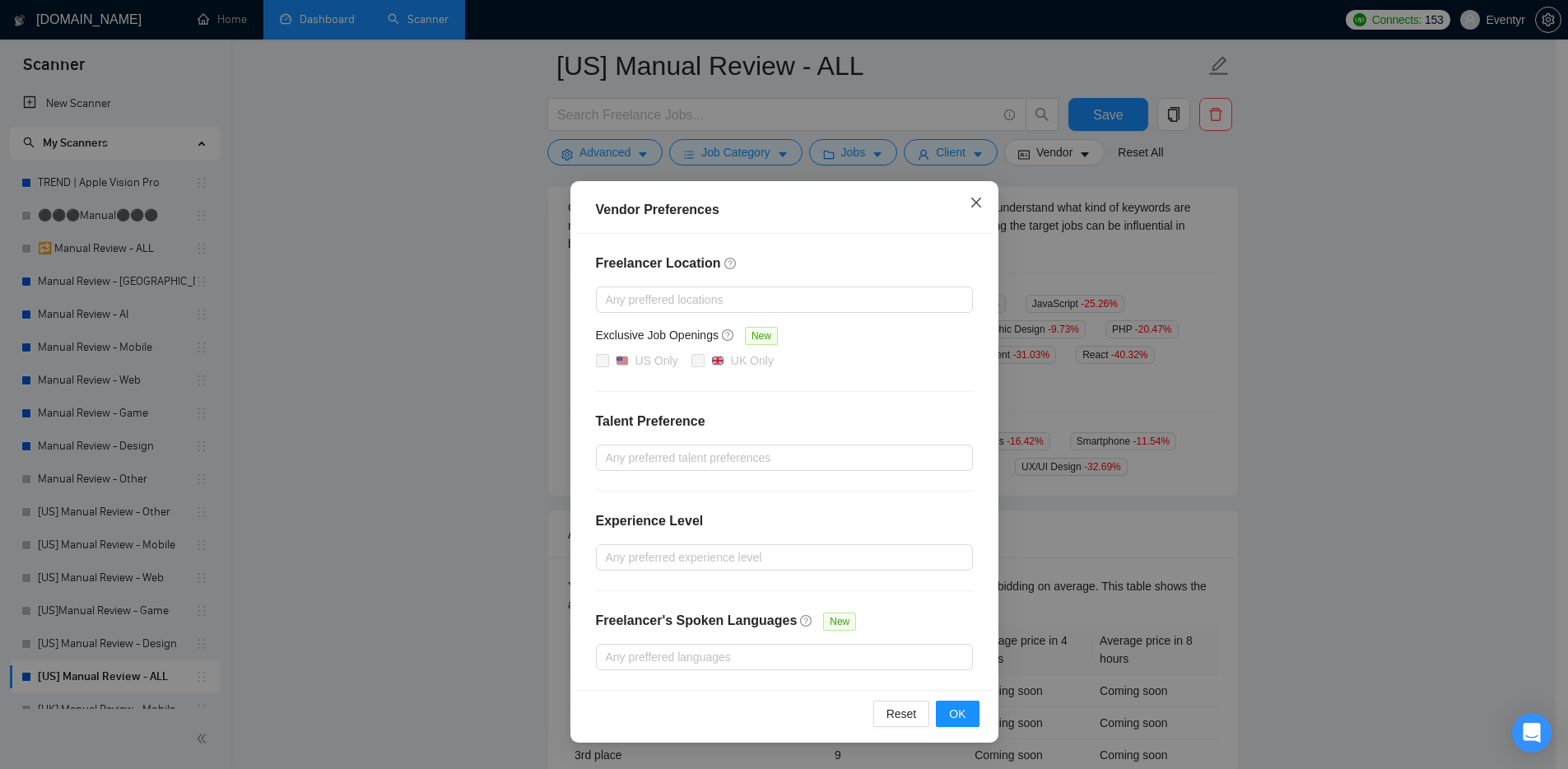
click at [978, 205] on icon "close" at bounding box center [976, 202] width 13 height 13
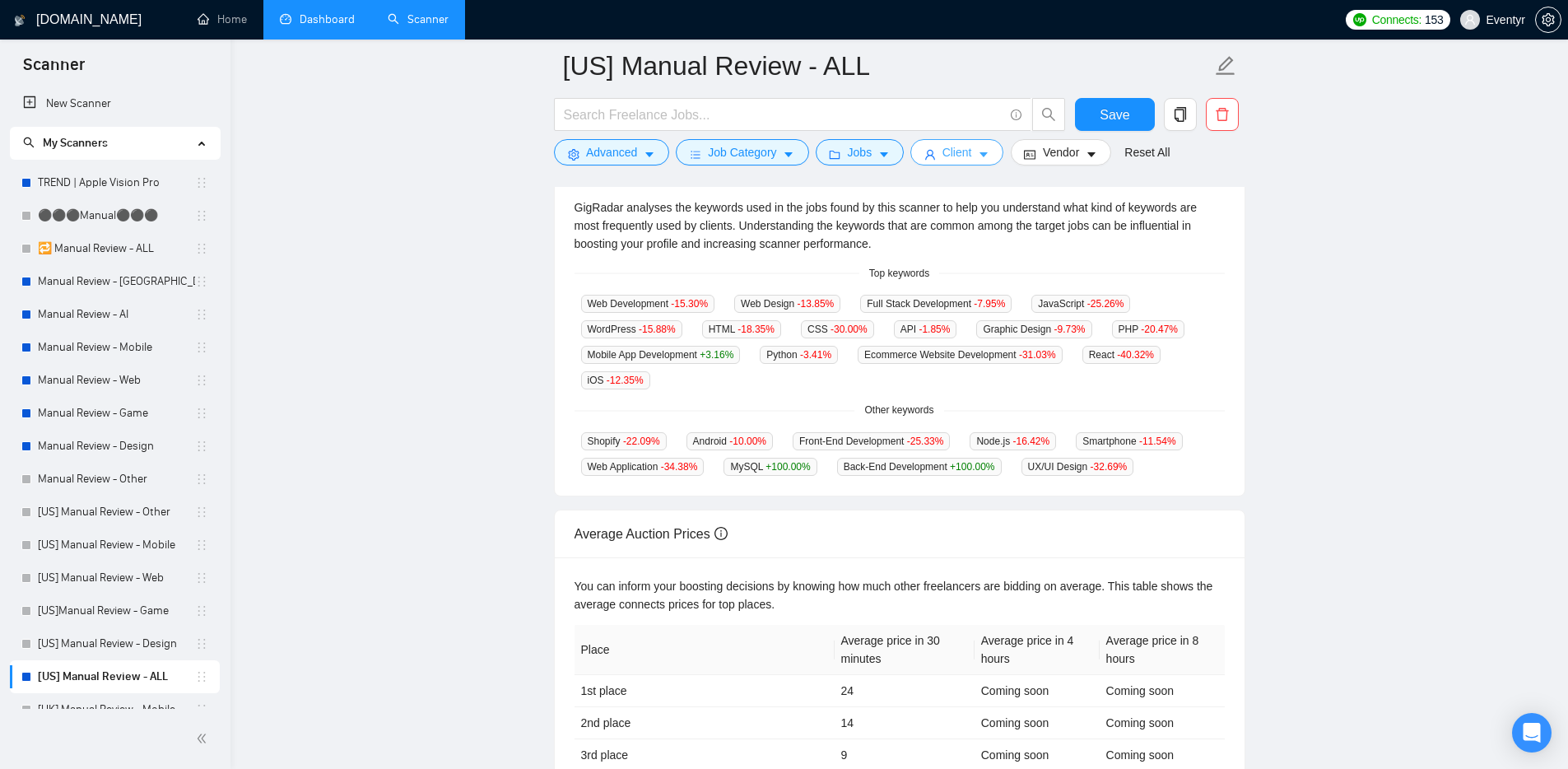
click at [970, 157] on span "Client" at bounding box center [957, 152] width 29 height 18
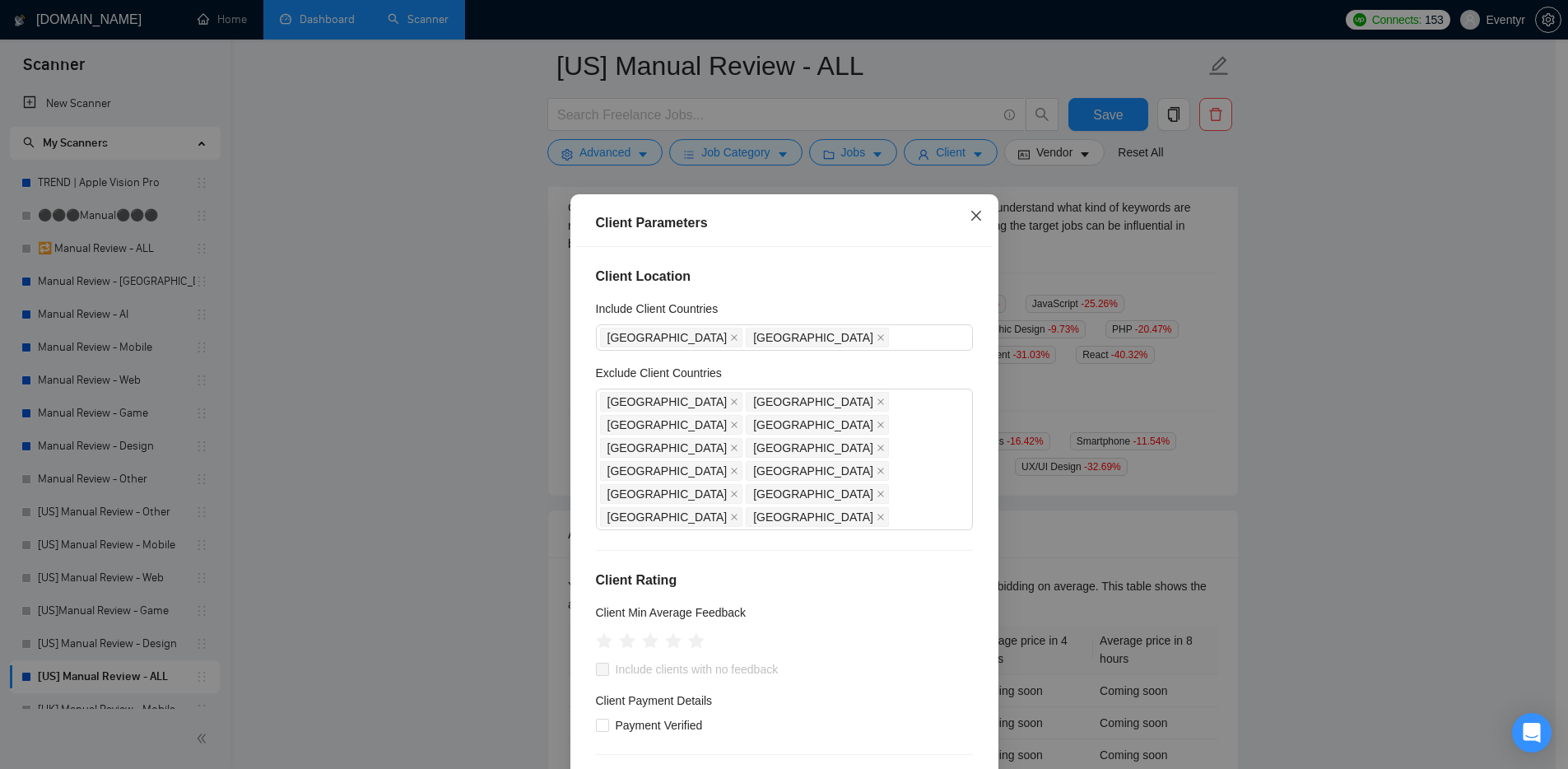
click at [969, 221] on icon "close" at bounding box center [976, 215] width 13 height 13
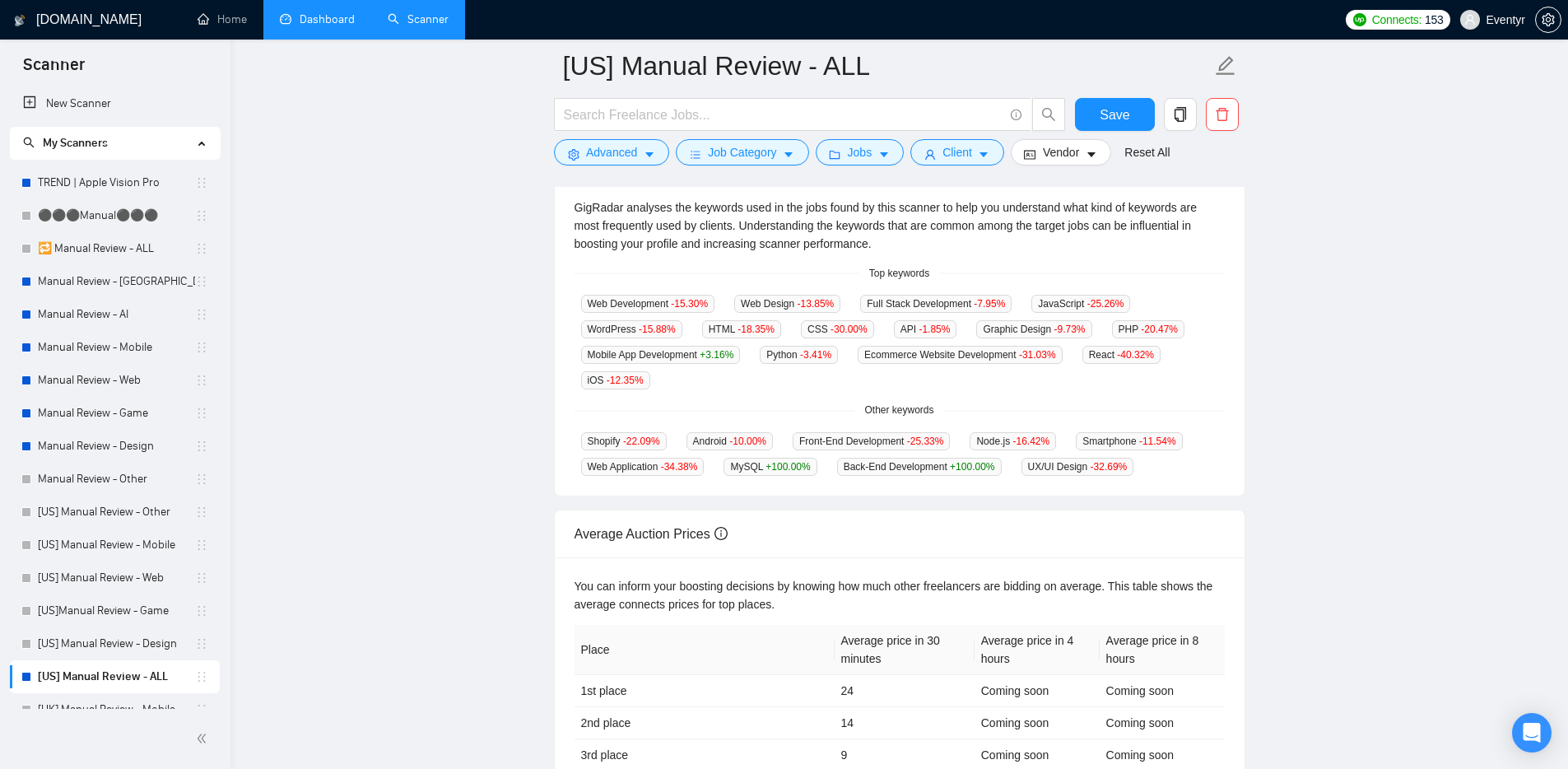
click at [433, 217] on main "[US] Manual Review - ALL Save Advanced Job Category Jobs Client Vendor Reset Al…" at bounding box center [899, 265] width 1285 height 1116
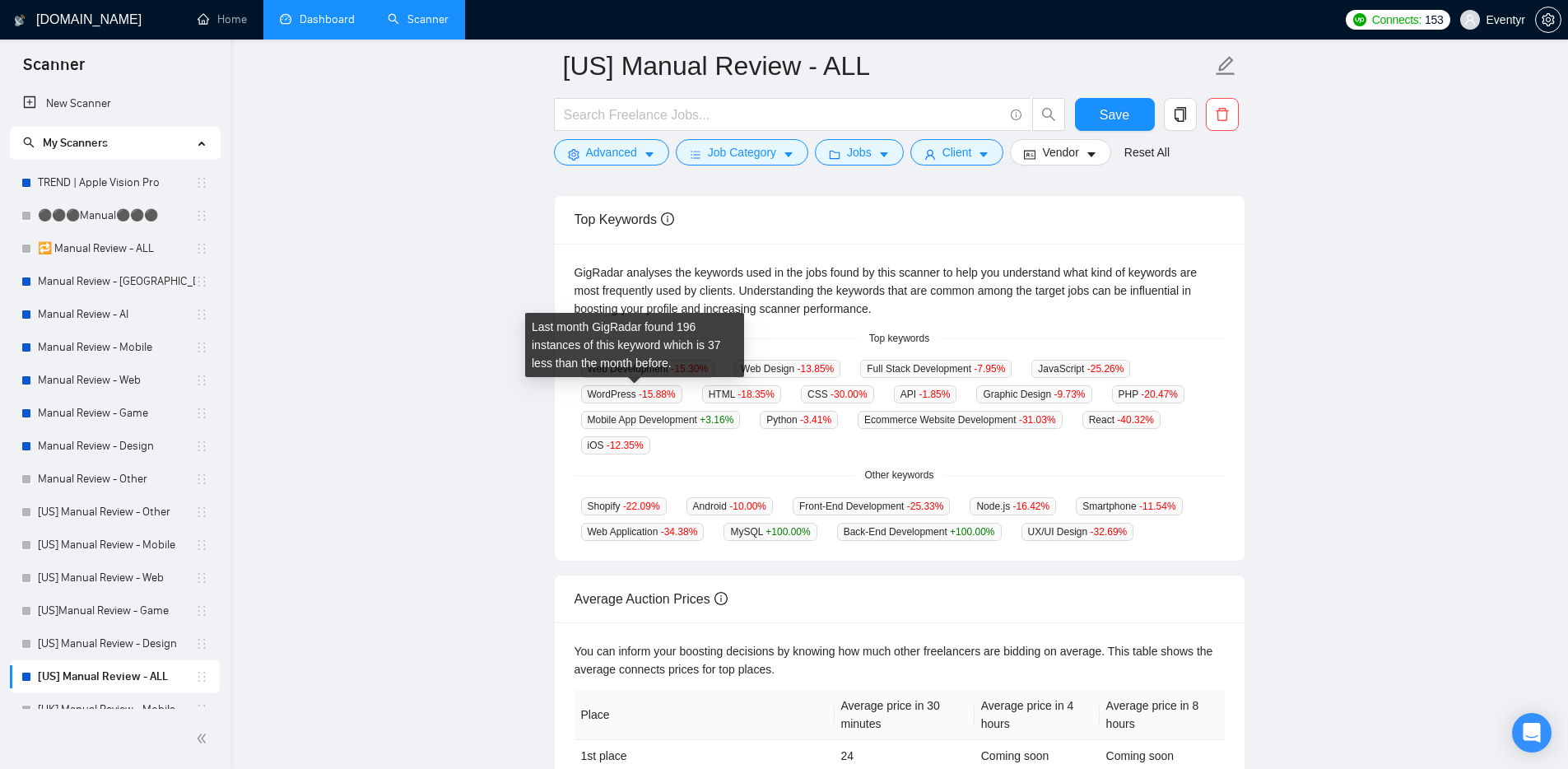
scroll to position [266, 0]
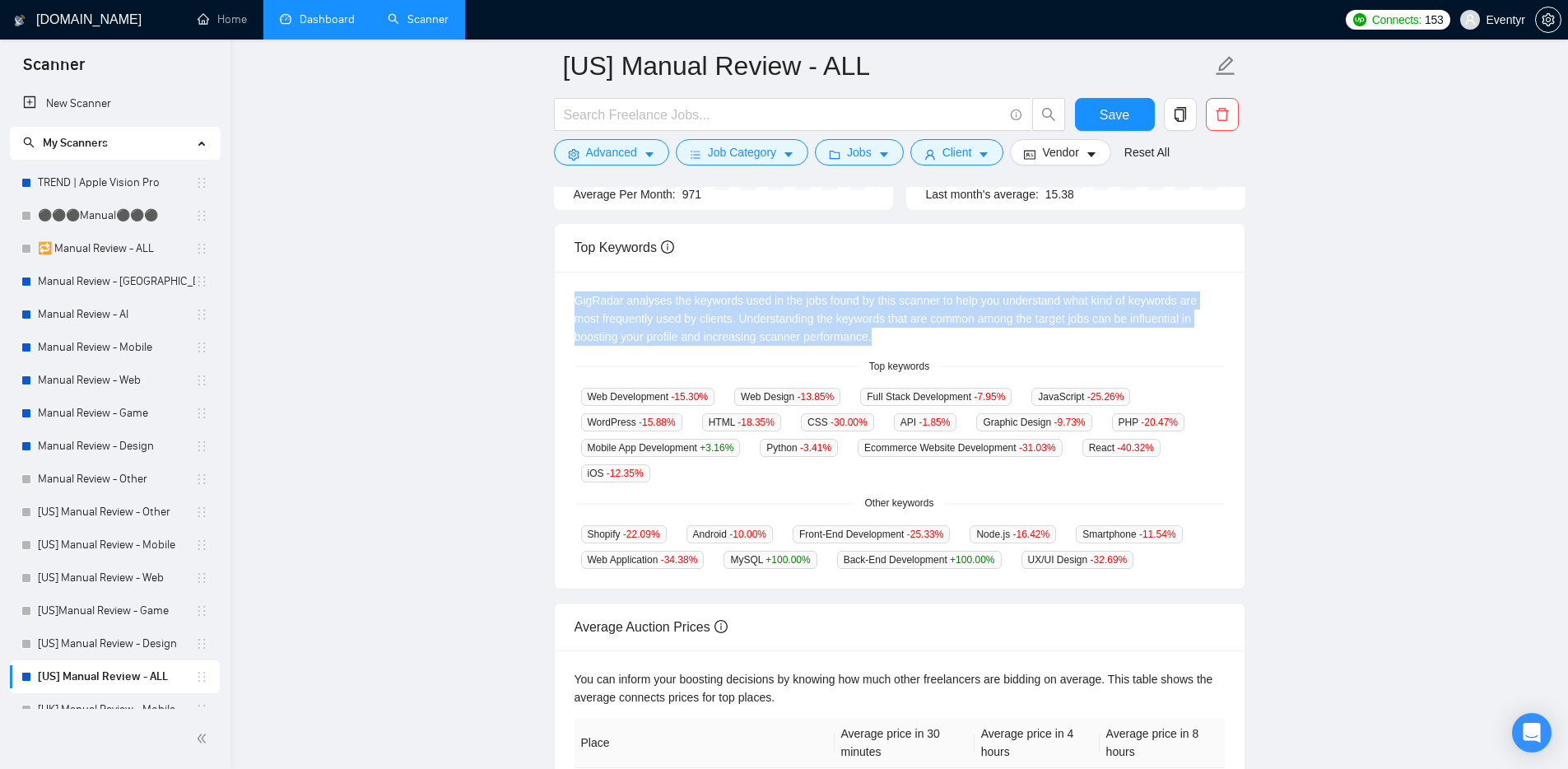
drag, startPoint x: 578, startPoint y: 298, endPoint x: 884, endPoint y: 343, distance: 309.3
click at [884, 343] on div "GigRadar analyses the keywords used in the jobs found by this scanner to help y…" at bounding box center [900, 318] width 650 height 54
click at [500, 293] on main "[US] Manual Review - ALL Save Advanced Job Category Jobs Client Vendor Reset Al…" at bounding box center [899, 358] width 1285 height 1116
drag, startPoint x: 574, startPoint y: 299, endPoint x: 883, endPoint y: 337, distance: 311.3
click at [883, 337] on div "GigRadar analyses the keywords used in the jobs found by this scanner to help y…" at bounding box center [900, 318] width 650 height 54
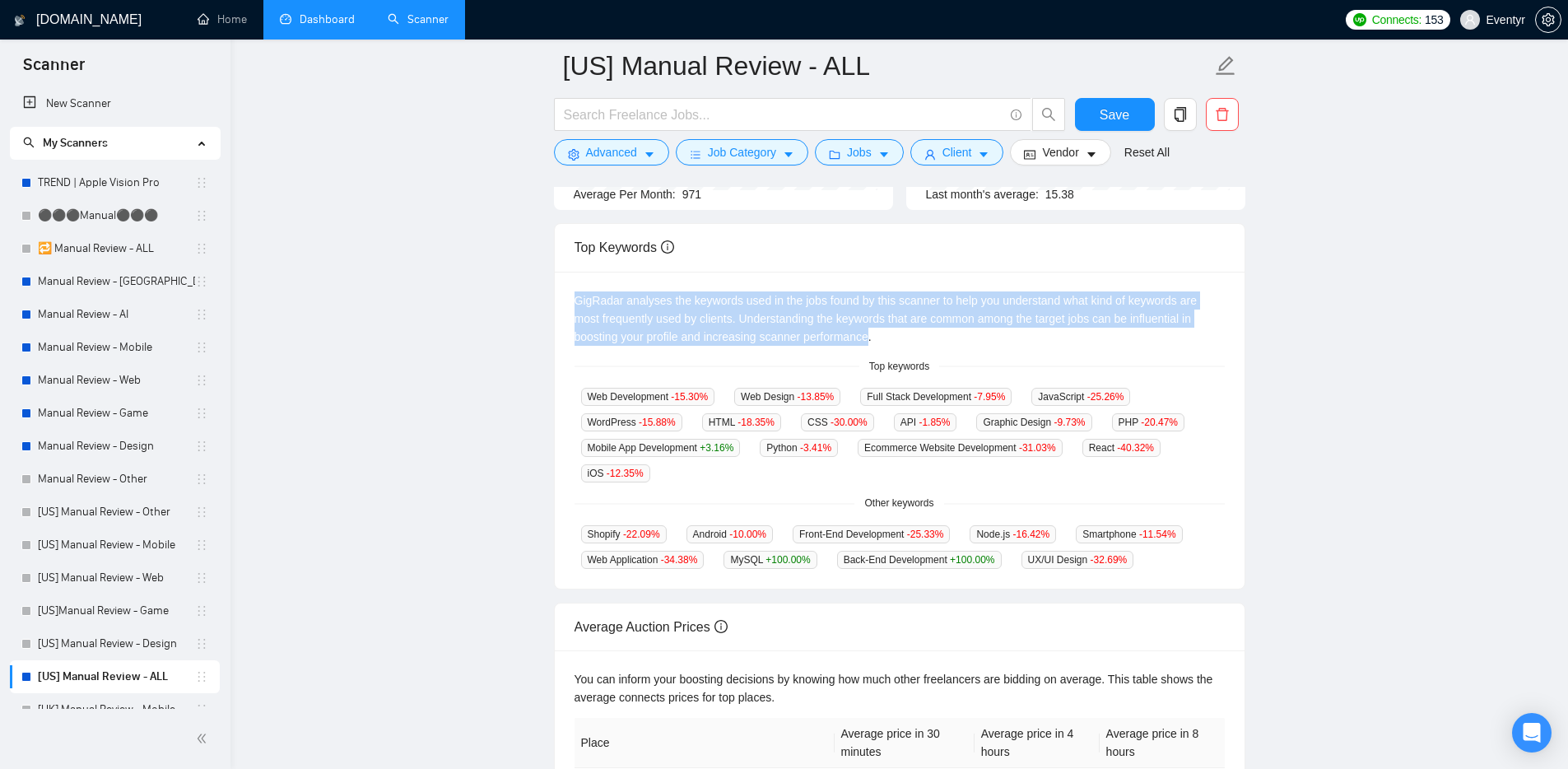
click at [883, 337] on div "GigRadar analyses the keywords used in the jobs found by this scanner to help y…" at bounding box center [900, 318] width 650 height 54
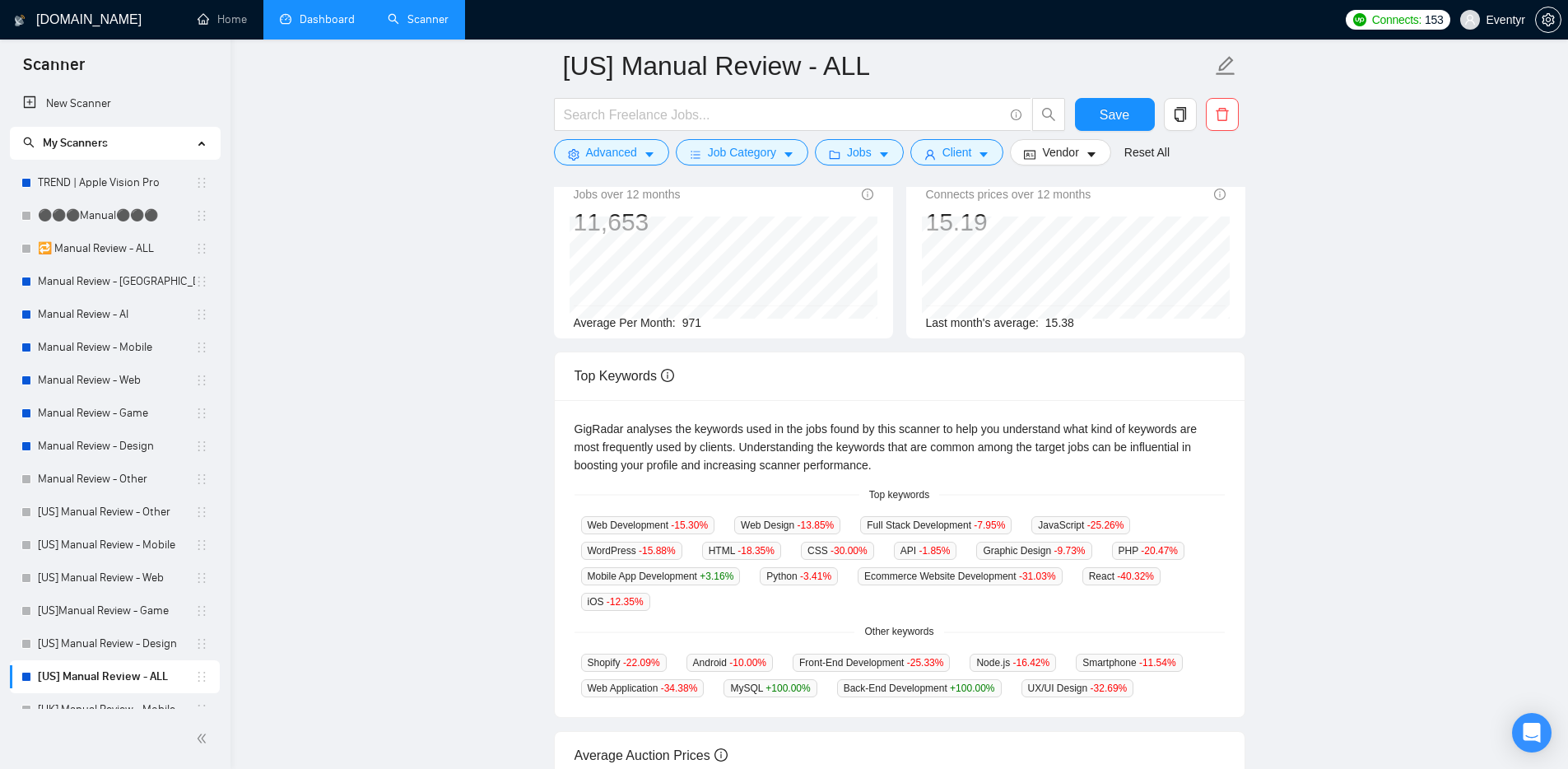
scroll to position [118, 0]
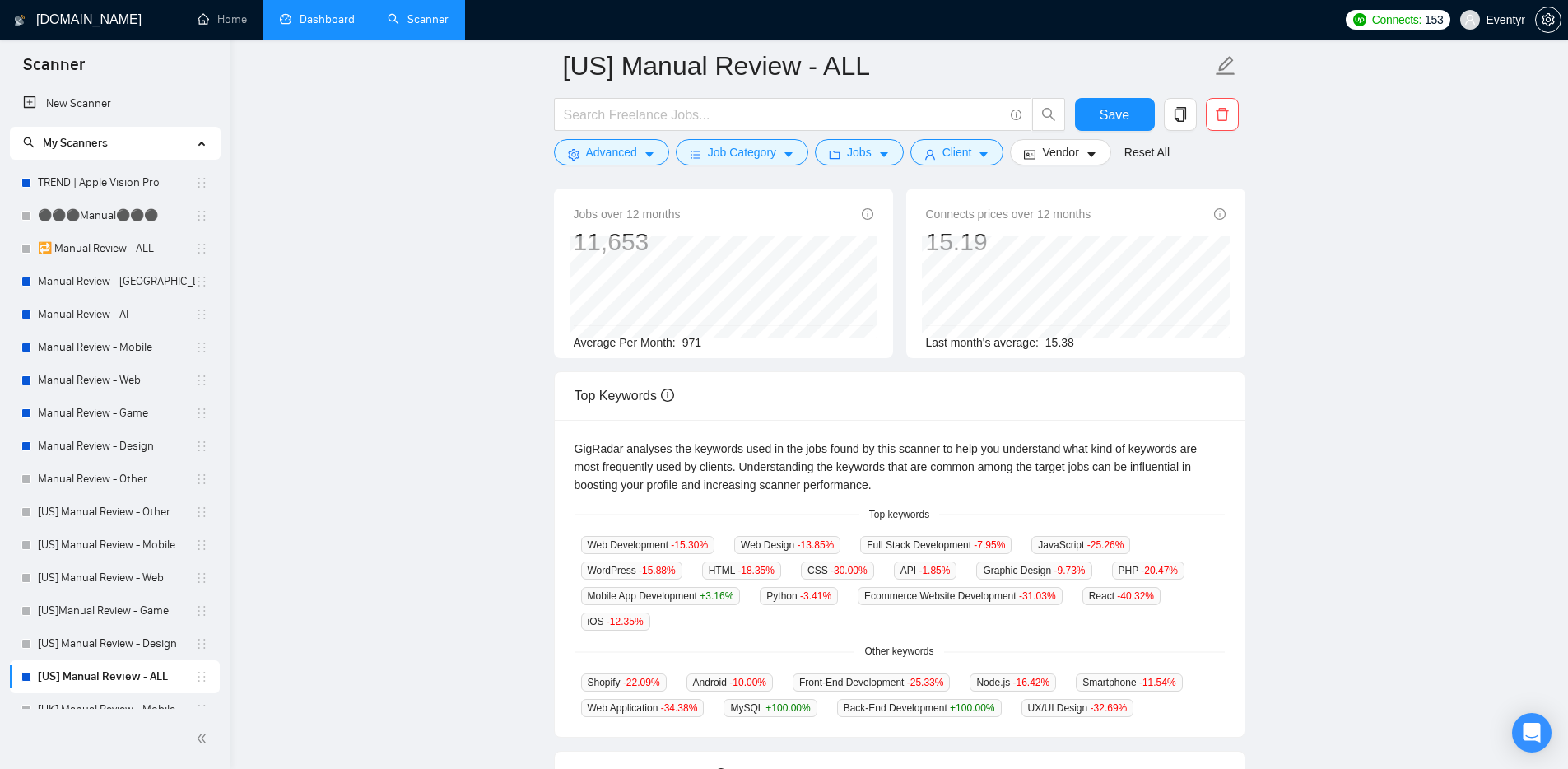
click at [360, 288] on main "[US] Manual Review - ALL Save Advanced Job Category Jobs Client Vendor Reset Al…" at bounding box center [899, 506] width 1285 height 1116
drag, startPoint x: 130, startPoint y: 378, endPoint x: 334, endPoint y: 375, distance: 204.0
click at [130, 378] on link "Manual Review - Web" at bounding box center [116, 380] width 157 height 33
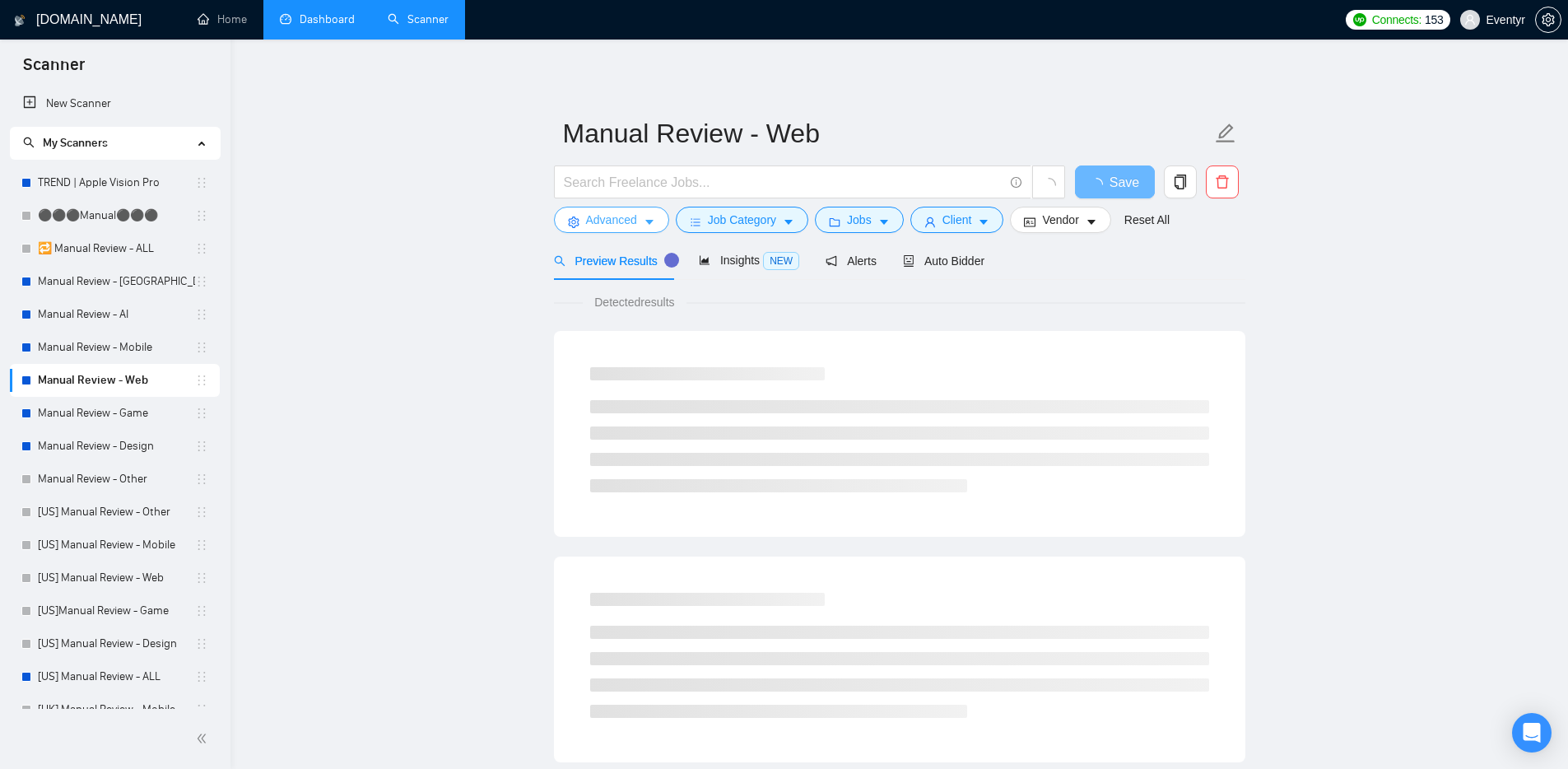
click at [644, 217] on icon "caret-down" at bounding box center [650, 222] width 12 height 12
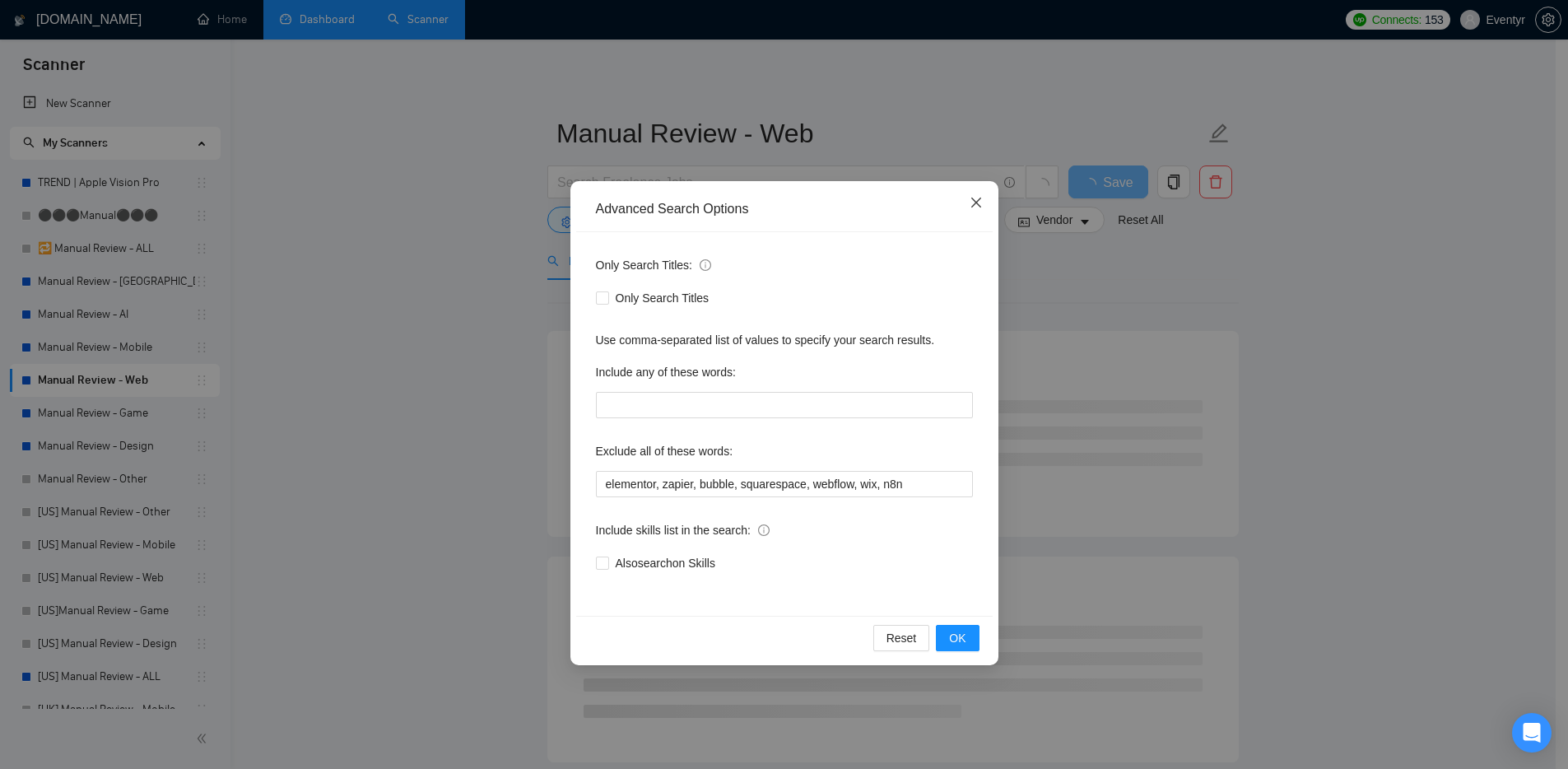
click at [982, 203] on span "Close" at bounding box center [977, 204] width 45 height 45
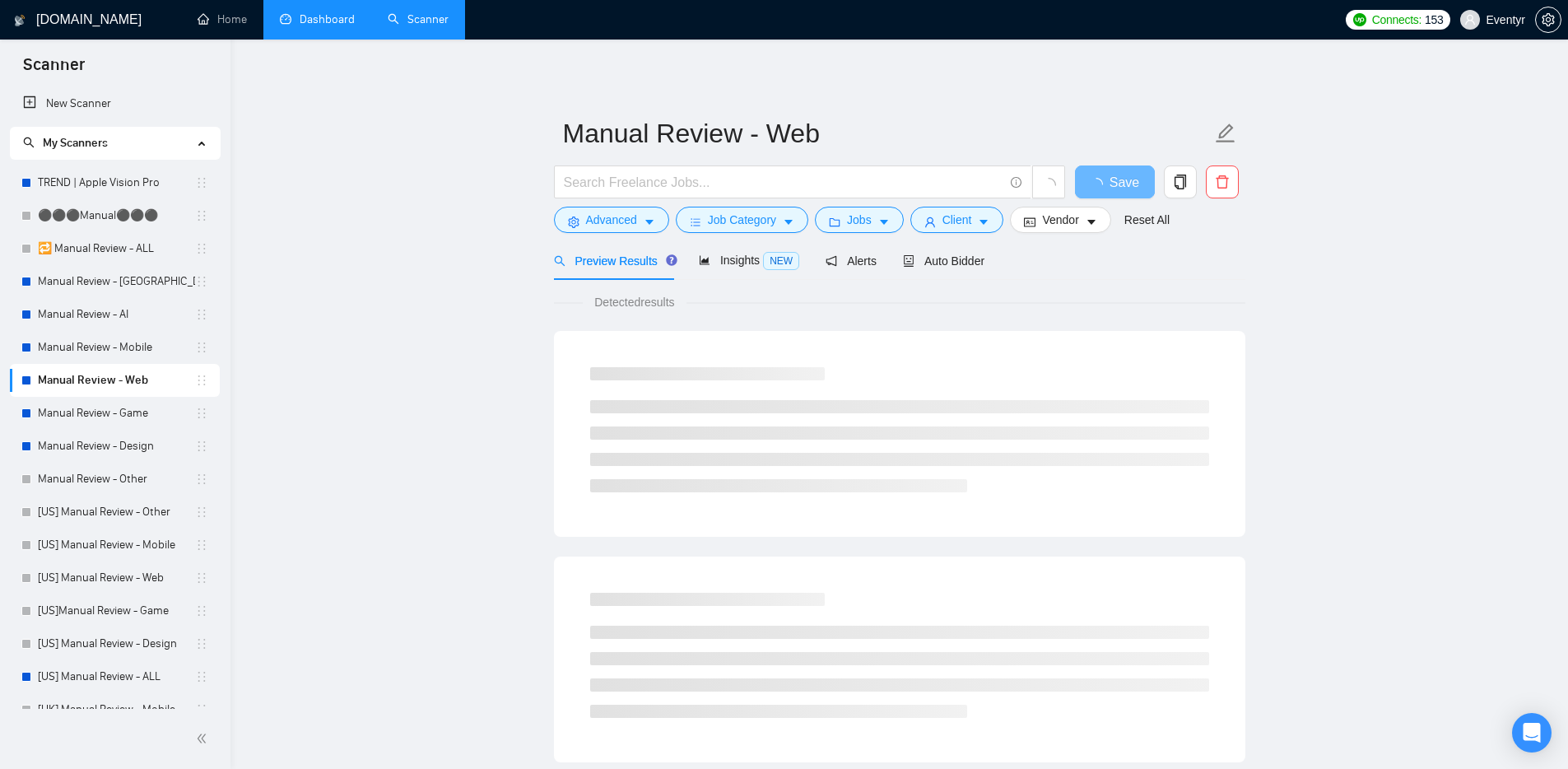
click at [1023, 88] on div "Manual Review - Web Save Advanced Job Category Jobs Client Vendor Reset All Pre…" at bounding box center [900, 752] width 692 height 1373
click at [972, 219] on span "Client" at bounding box center [957, 220] width 29 height 18
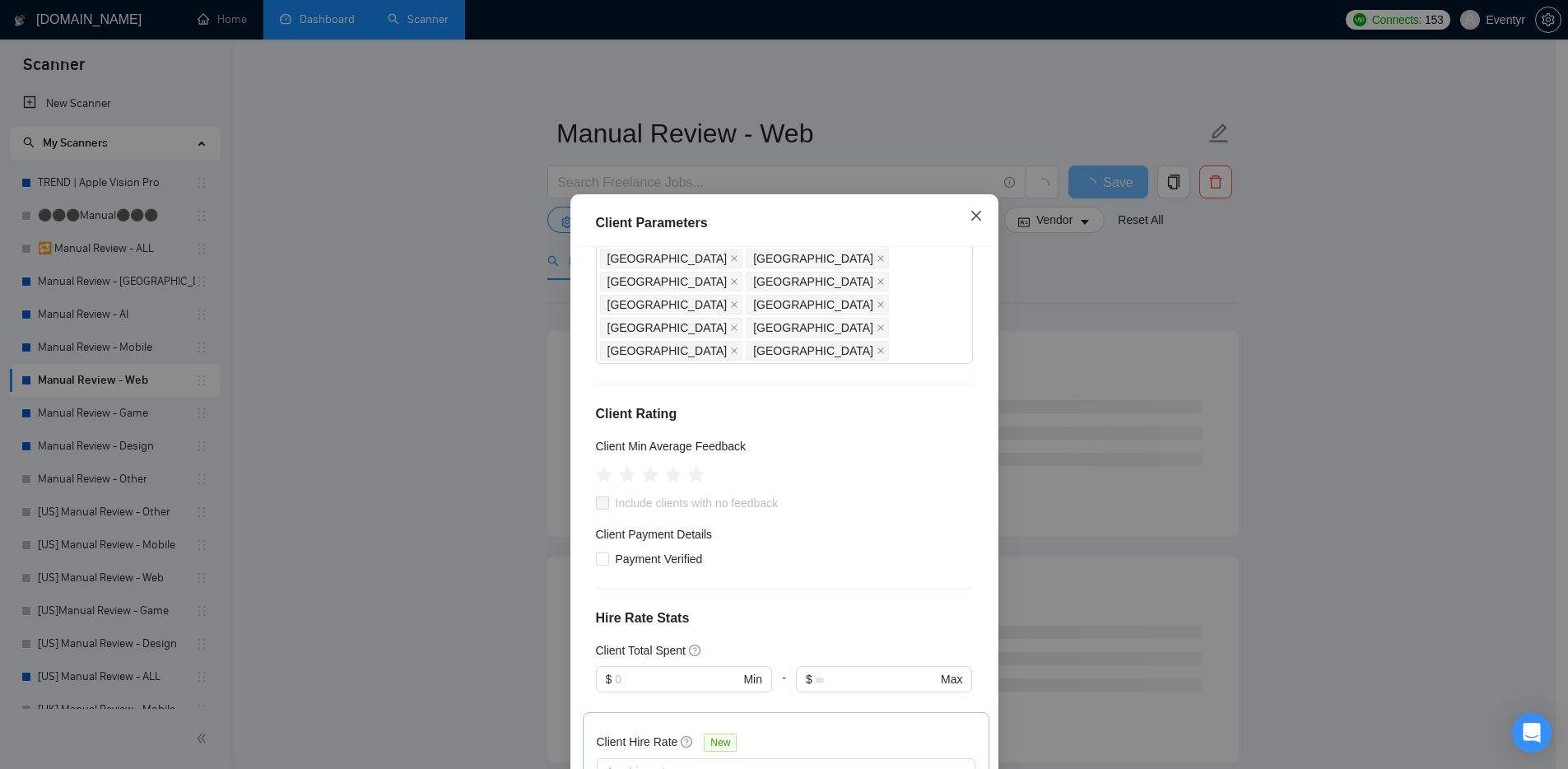
scroll to position [183, 0]
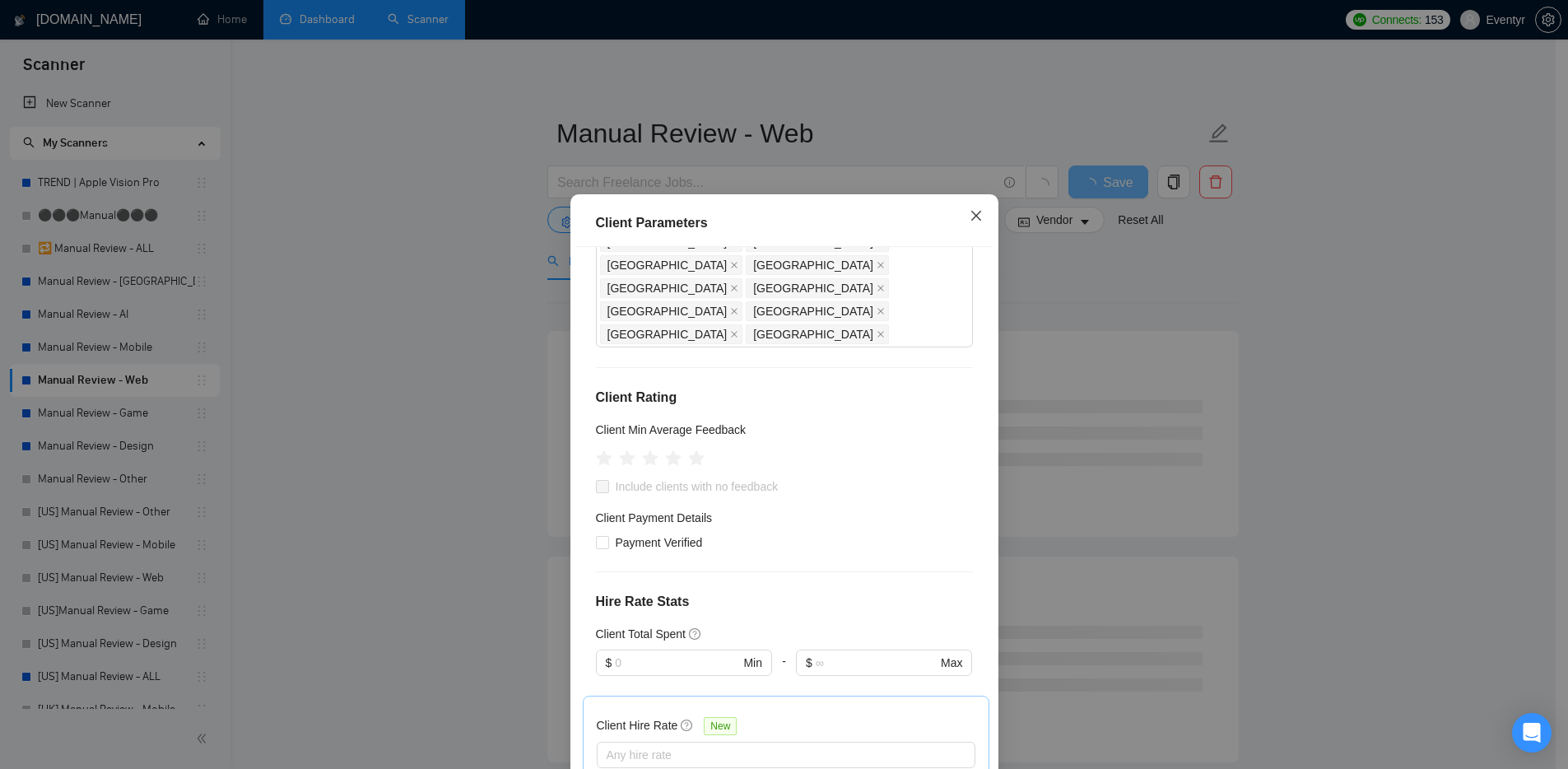
click at [974, 213] on icon "close" at bounding box center [976, 215] width 13 height 13
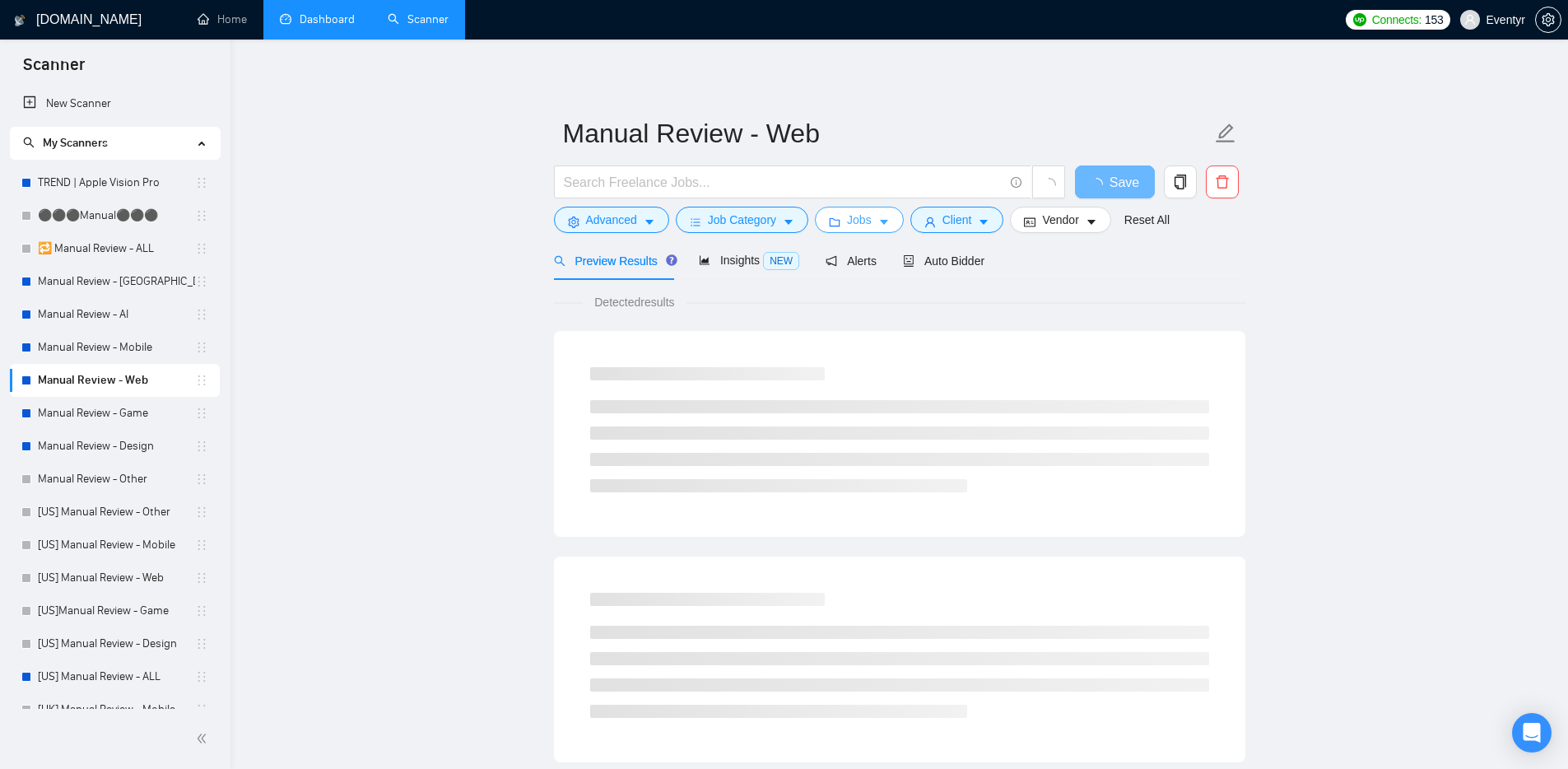
click at [867, 218] on span "Jobs" at bounding box center [859, 220] width 25 height 18
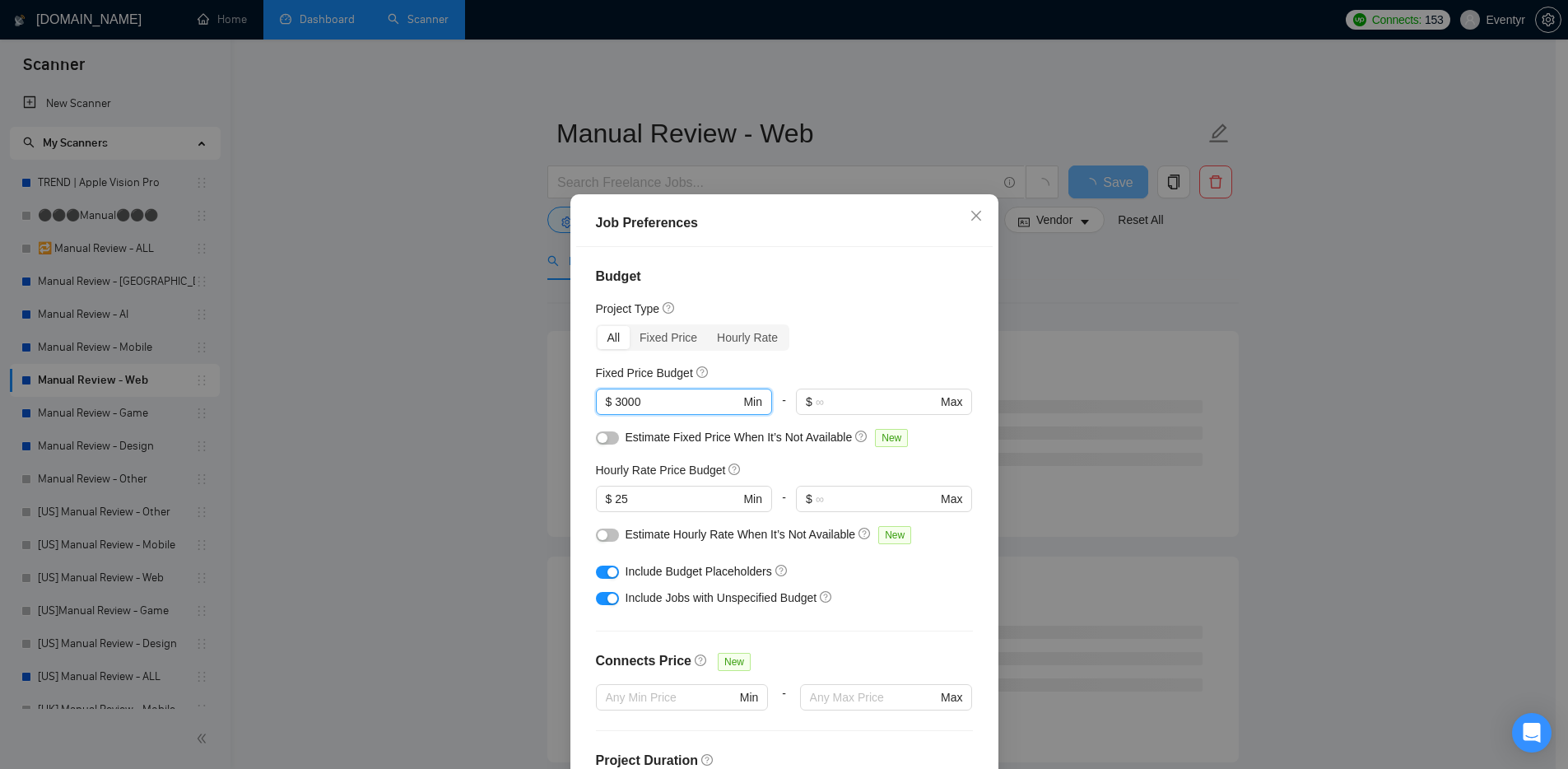
drag, startPoint x: 685, startPoint y: 402, endPoint x: 562, endPoint y: 397, distance: 123.1
click at [571, 397] on div "Job Preferences Budget Project Type All Fixed Price Hourly Rate Fixed Price Bud…" at bounding box center [784, 515] width 428 height 644
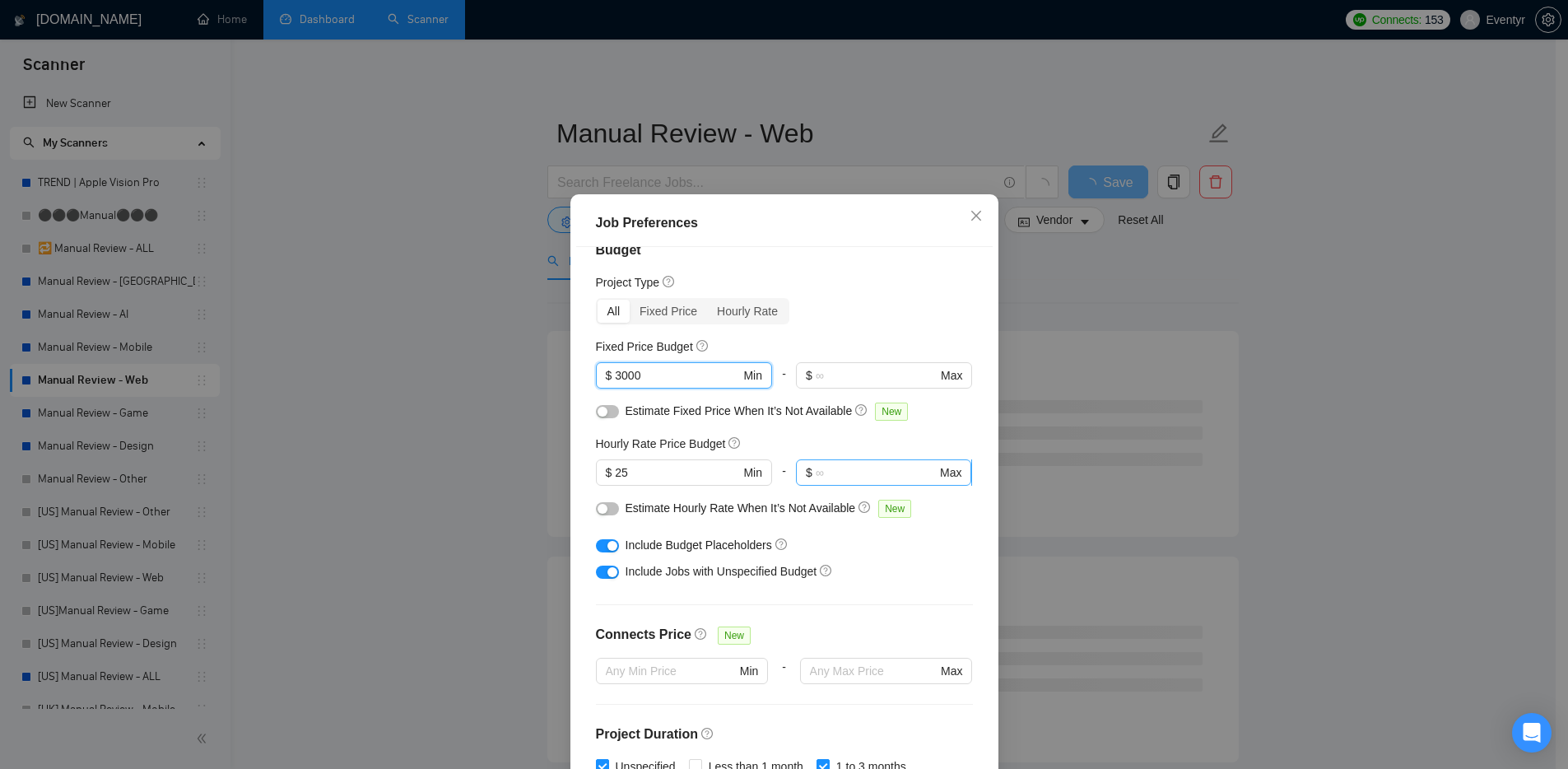
scroll to position [50, 0]
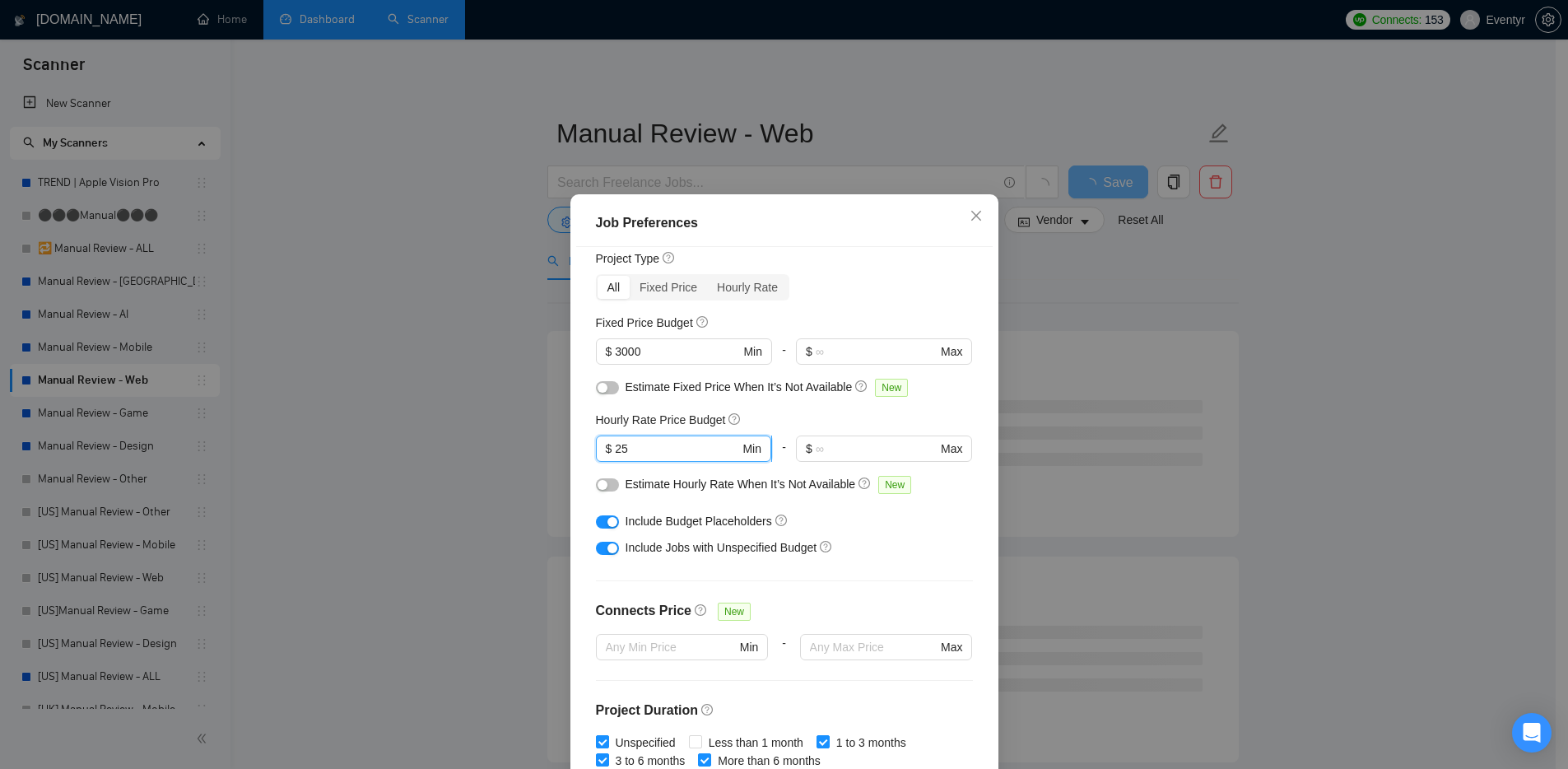
drag, startPoint x: 658, startPoint y: 447, endPoint x: 616, endPoint y: 447, distance: 42.0
click at [616, 447] on input "25" at bounding box center [676, 448] width 124 height 18
click at [655, 451] on input "25" at bounding box center [676, 448] width 124 height 18
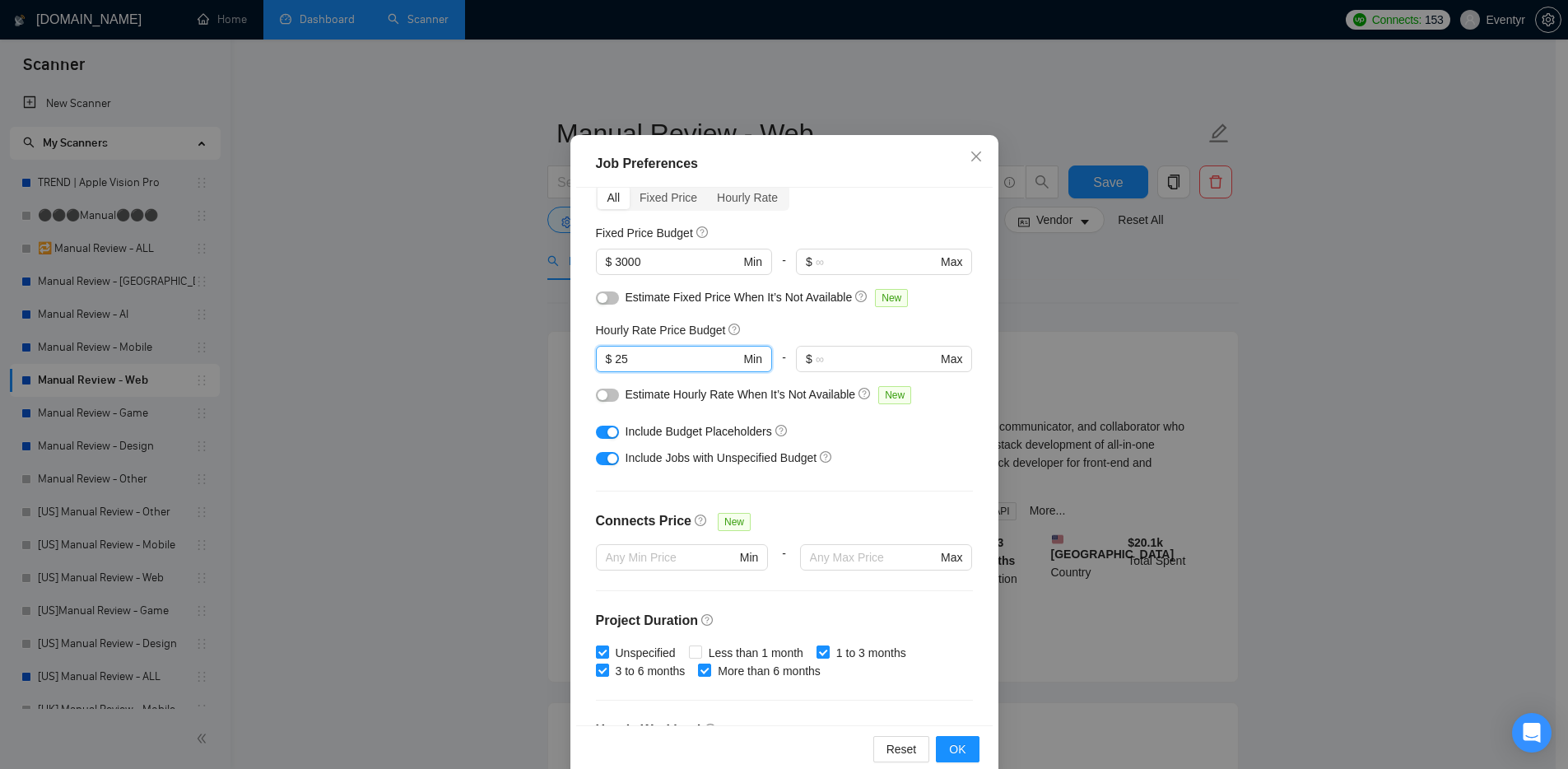
scroll to position [0, 0]
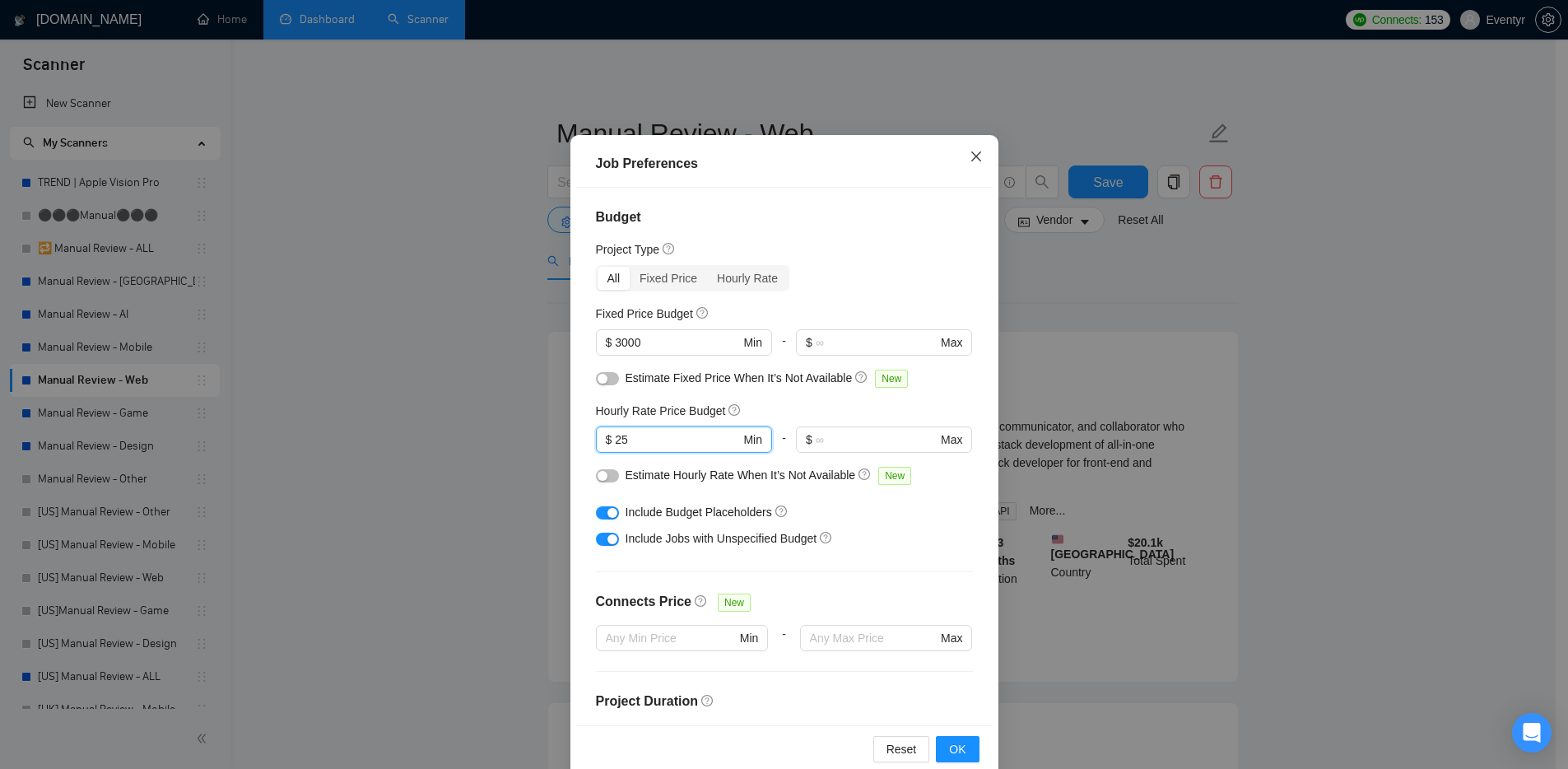
click at [969, 152] on icon "close" at bounding box center [976, 156] width 13 height 13
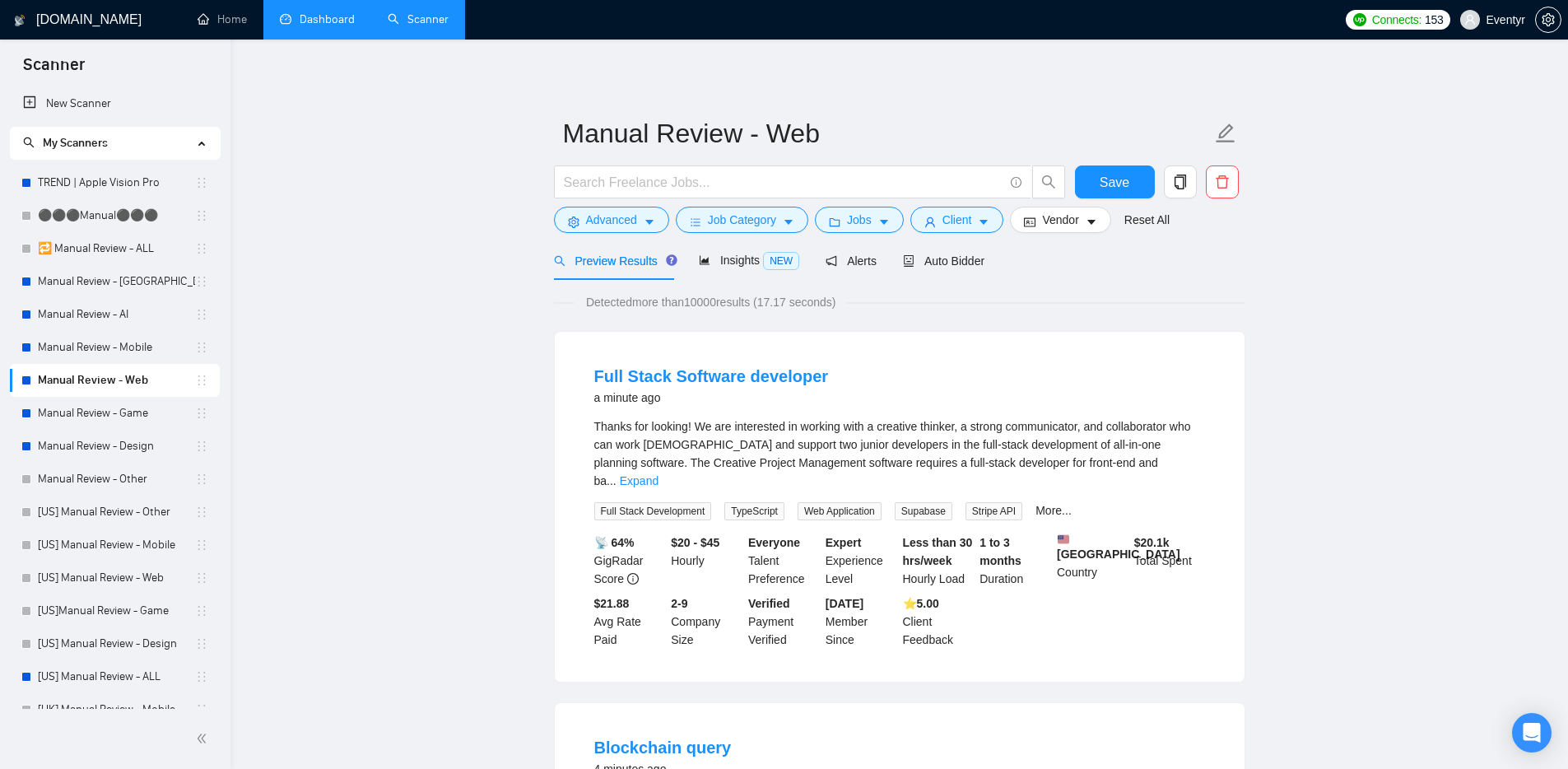
click at [622, 215] on span "Advanced" at bounding box center [611, 220] width 51 height 18
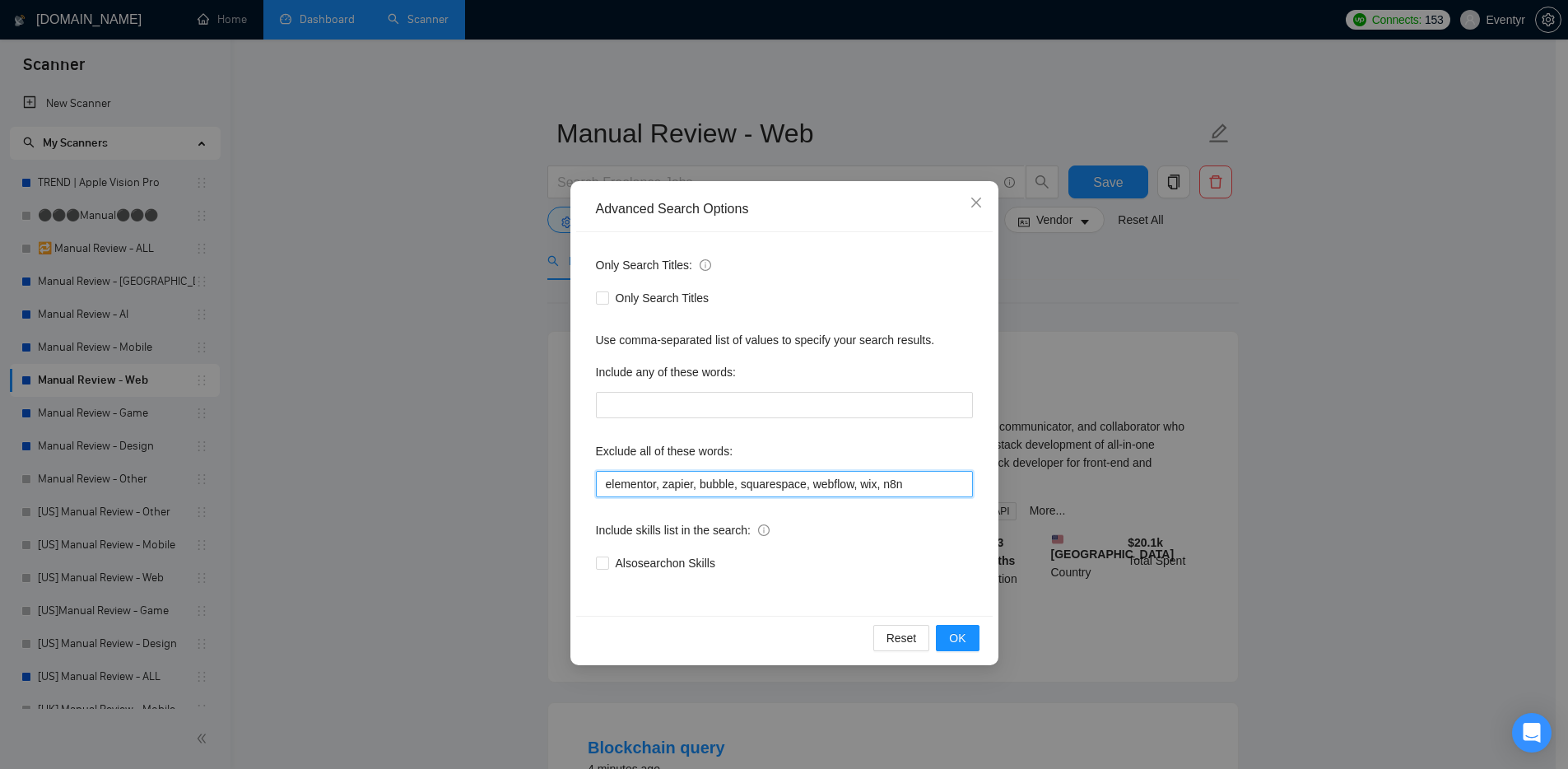
click at [725, 484] on input "elementor, zapier, bubble, squarespace, webflow, wix, n8n" at bounding box center [784, 483] width 377 height 26
drag, startPoint x: 932, startPoint y: 485, endPoint x: 619, endPoint y: 492, distance: 313.1
click at [621, 494] on input "elementor, zapier, bubble, squarespace, webflow, wix, n8n" at bounding box center [784, 483] width 377 height 26
click at [977, 203] on icon "close" at bounding box center [976, 202] width 13 height 13
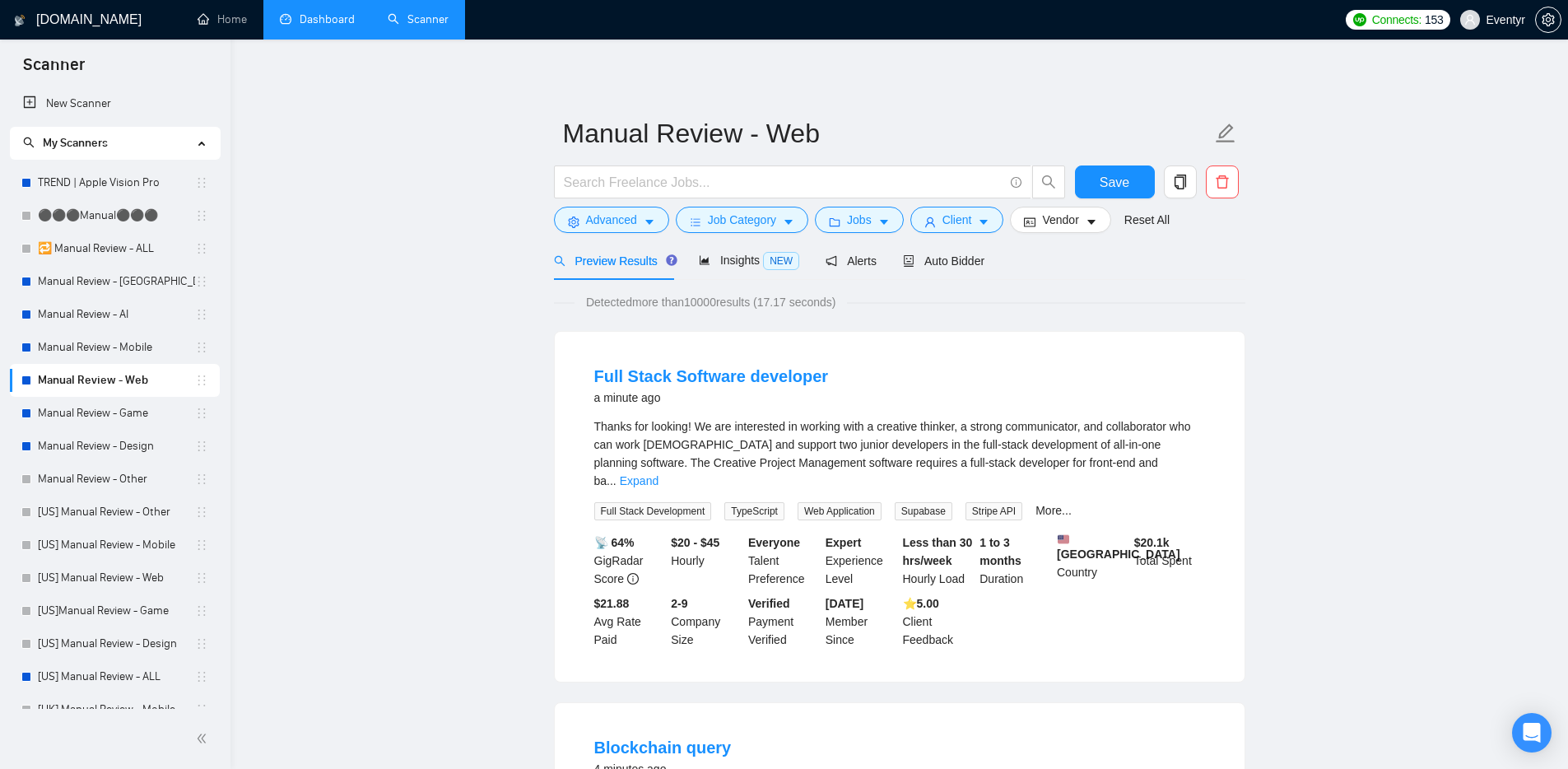
click at [330, 19] on link "Dashboard" at bounding box center [317, 20] width 75 height 14
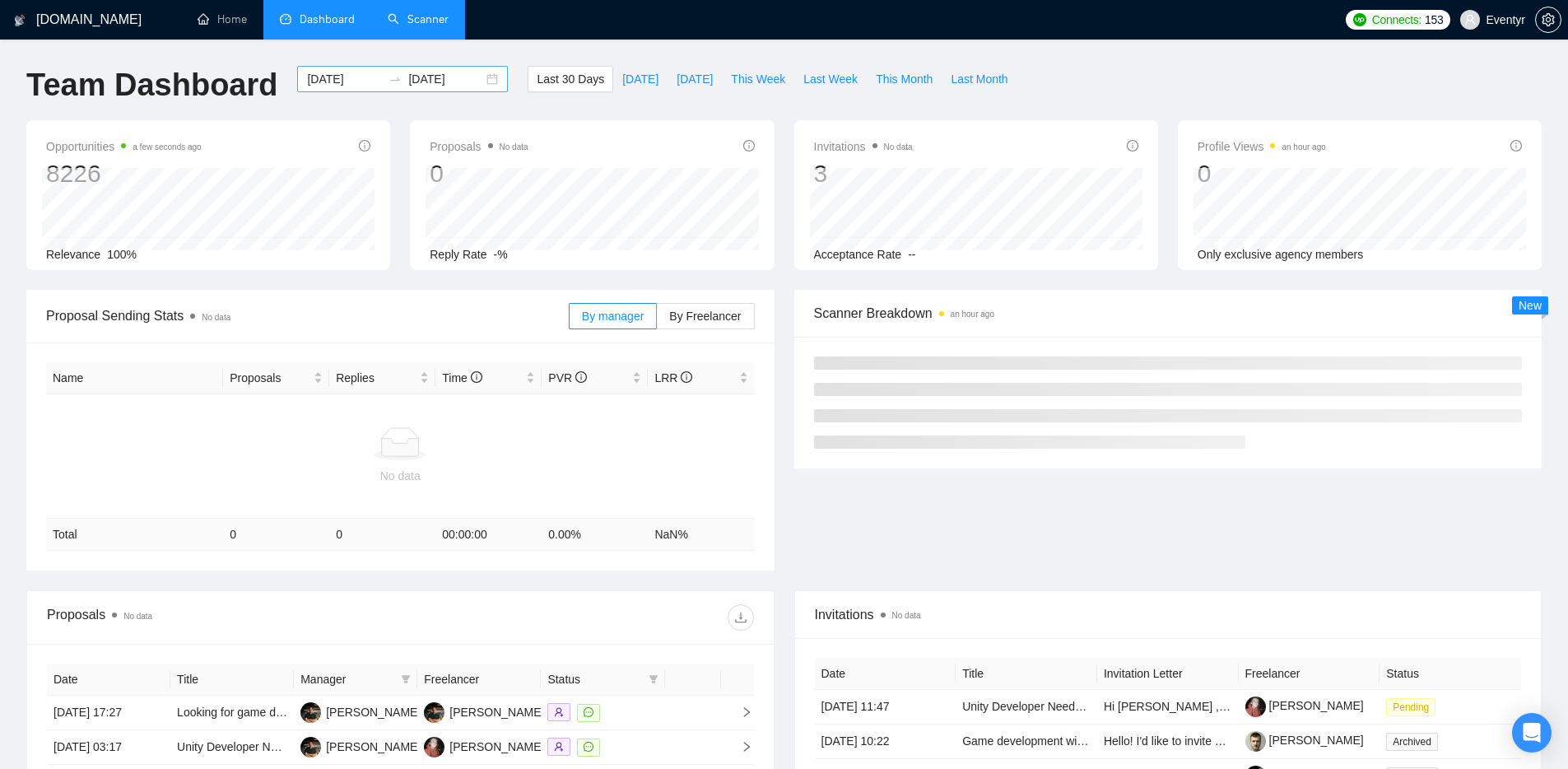
click at [427, 78] on input "[DATE]" at bounding box center [446, 79] width 75 height 18
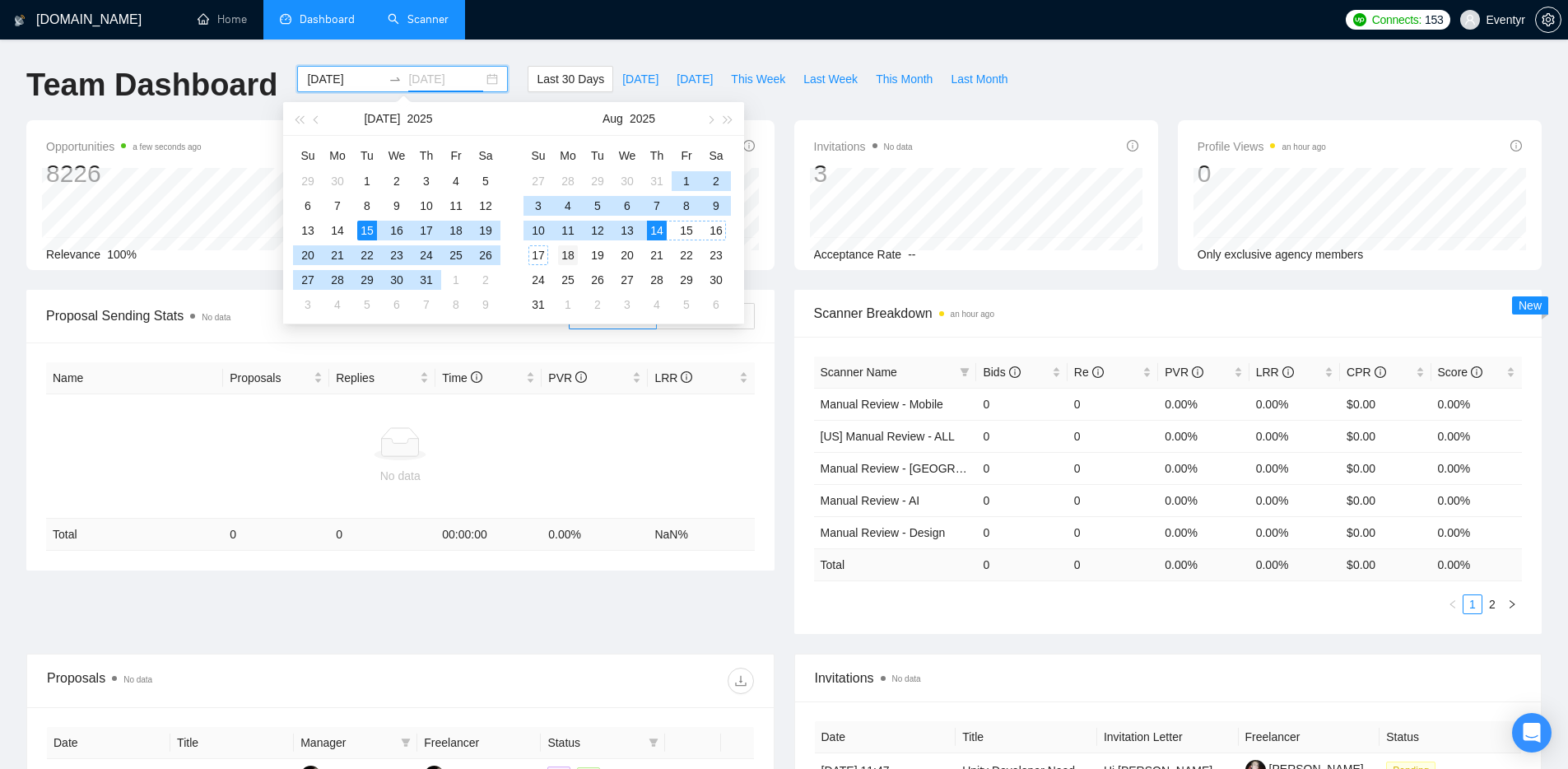
type input "[DATE]"
click at [571, 256] on div "18" at bounding box center [568, 255] width 20 height 20
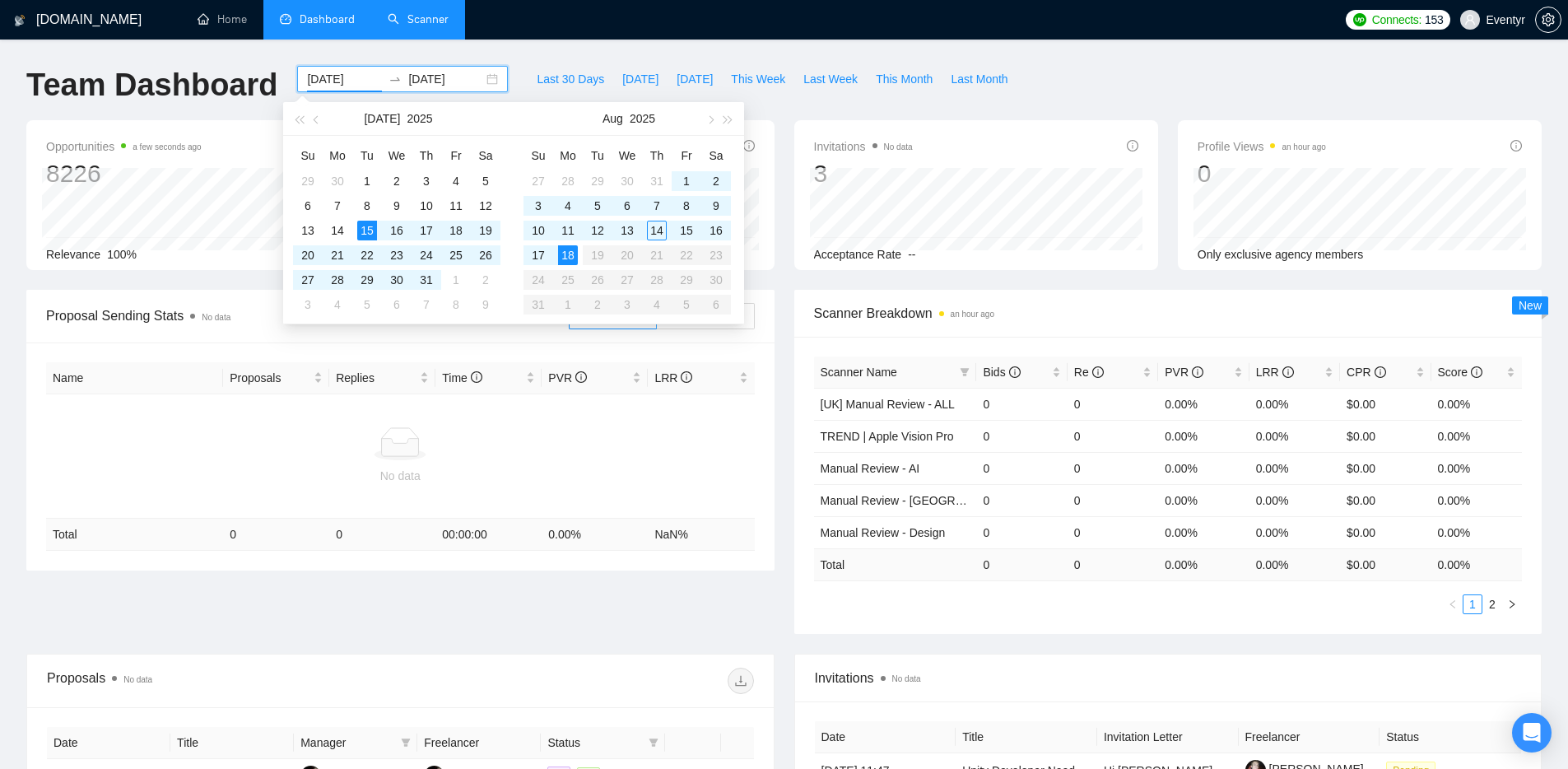
click at [691, 253] on table "Su Mo Tu We Th Fr Sa 27 28 29 30 31 1 2 3 4 5 6 7 8 9 10 11 12 13 14 15 16 17 1…" at bounding box center [627, 229] width 207 height 174
type input "[DATE]"
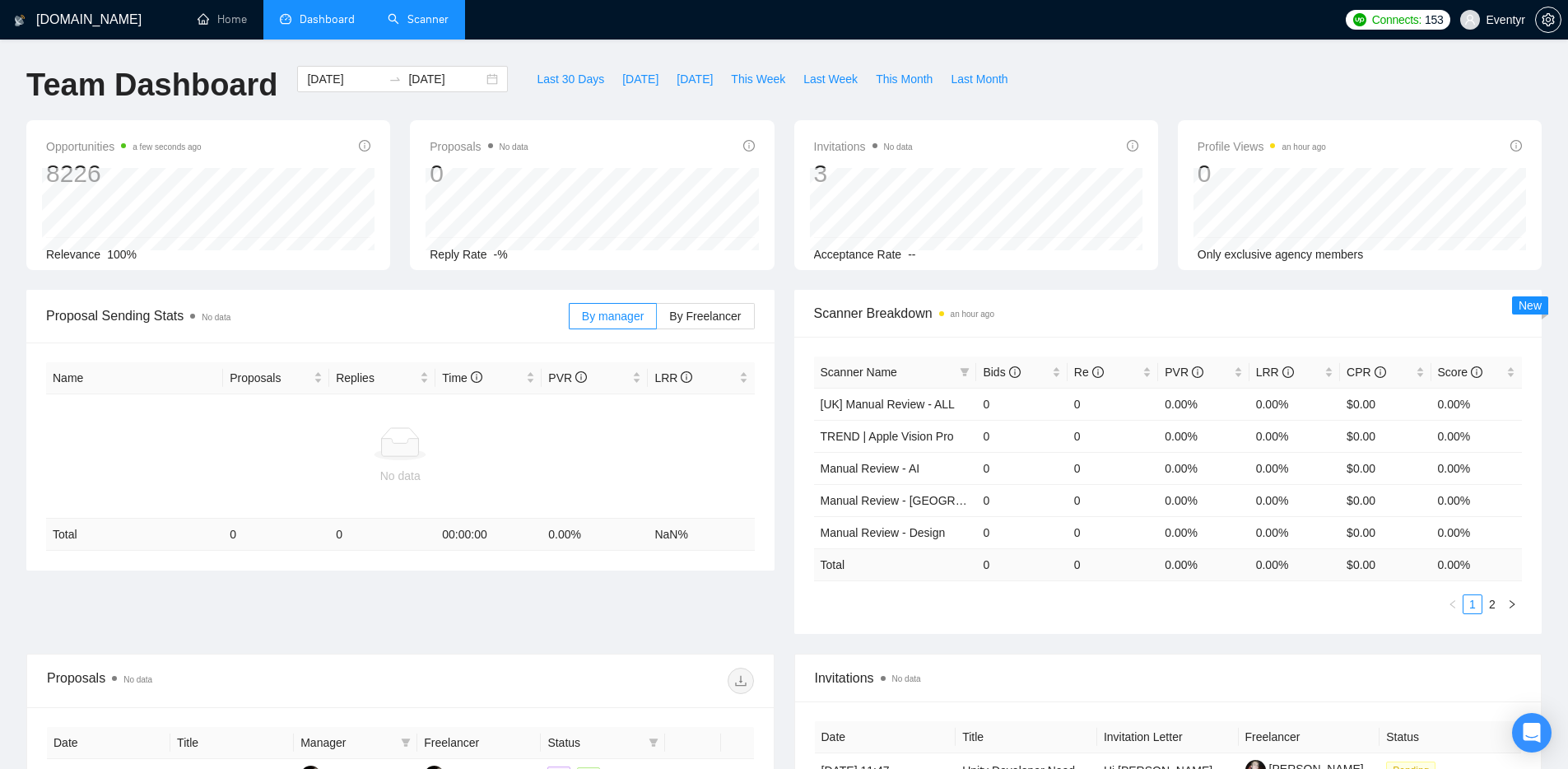
click at [658, 53] on div "[DOMAIN_NAME] Home Dashboard Scanner Connects: 153 Eventyr Team Dashboard [DATE…" at bounding box center [784, 528] width 1568 height 1057
click at [532, 46] on div "[DOMAIN_NAME] Home Dashboard Scanner Connects: 153 Eventyr Team Dashboard [DATE…" at bounding box center [784, 528] width 1568 height 1057
